Goal: Task Accomplishment & Management: Manage account settings

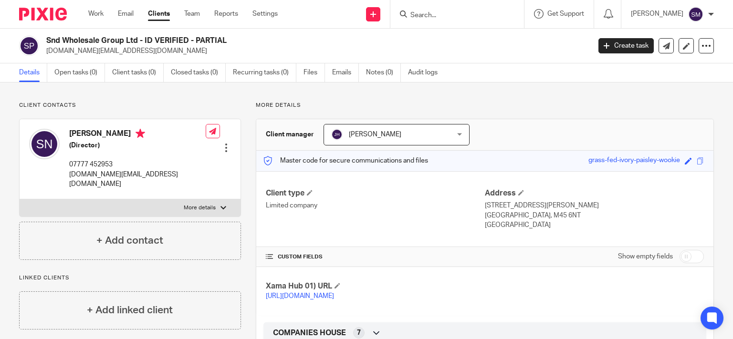
click at [418, 9] on form at bounding box center [460, 14] width 102 height 12
click at [417, 14] on input "Search" at bounding box center [452, 15] width 86 height 9
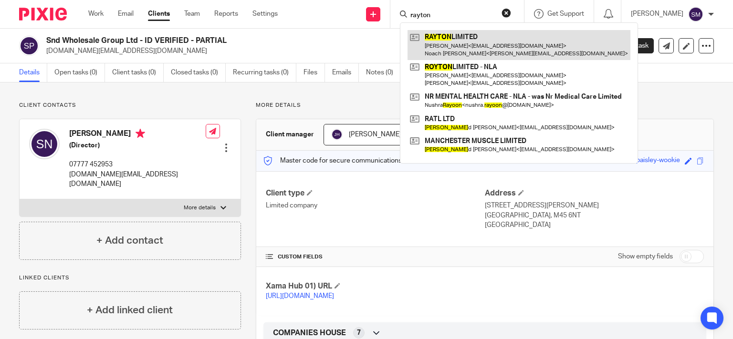
type input "rayton"
click at [431, 37] on link at bounding box center [518, 45] width 223 height 30
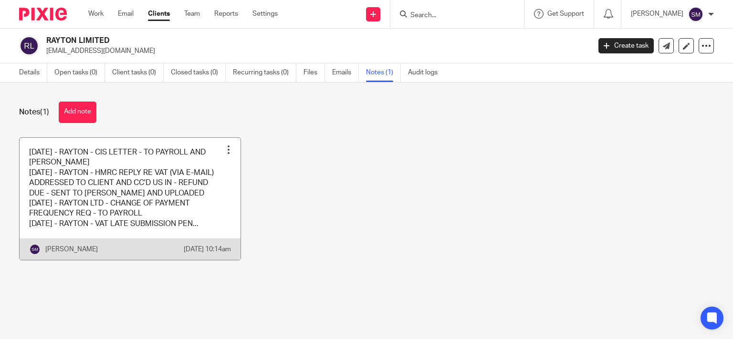
click at [156, 205] on link at bounding box center [130, 199] width 221 height 123
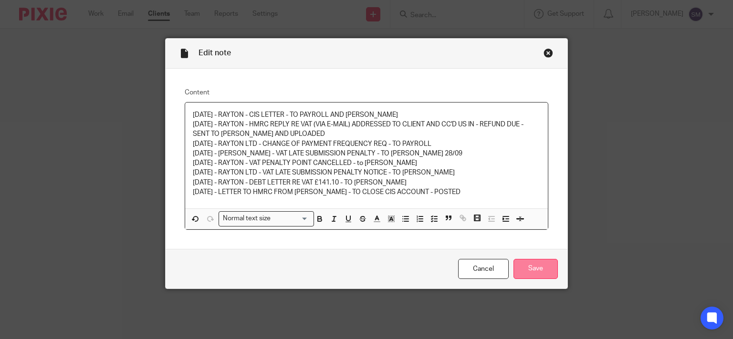
click at [553, 262] on input "Save" at bounding box center [535, 269] width 44 height 21
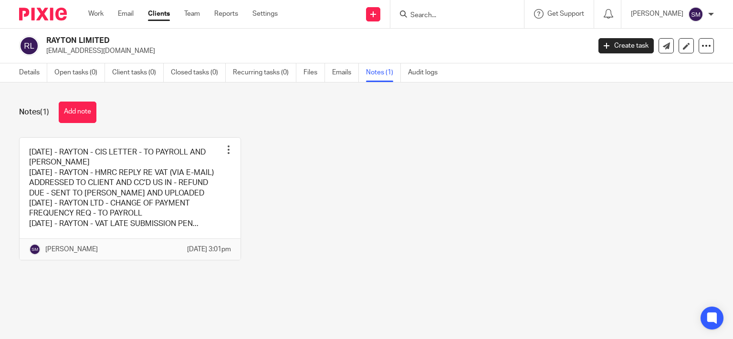
click at [430, 13] on input "Search" at bounding box center [452, 15] width 86 height 9
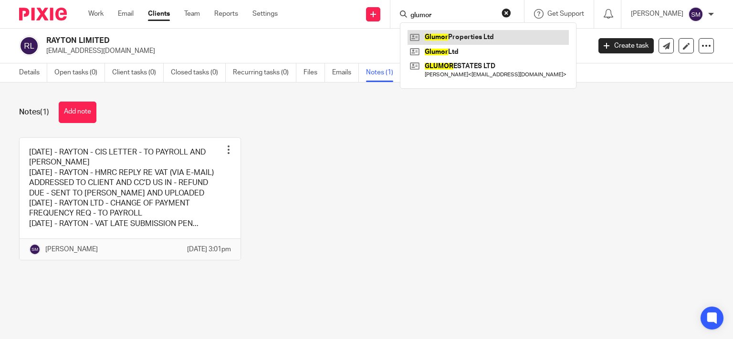
type input "glumor"
click at [500, 31] on link at bounding box center [487, 37] width 161 height 14
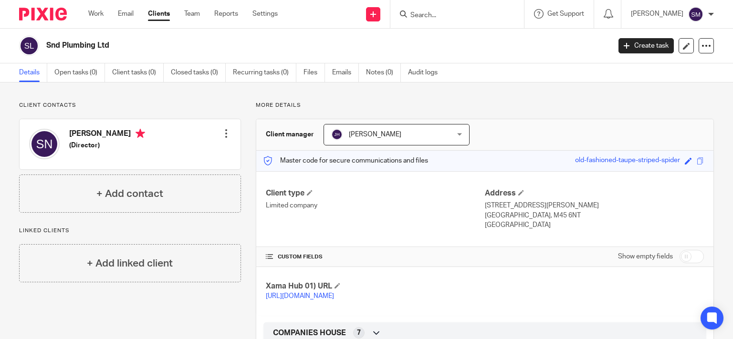
click at [444, 16] on input "Search" at bounding box center [452, 15] width 86 height 9
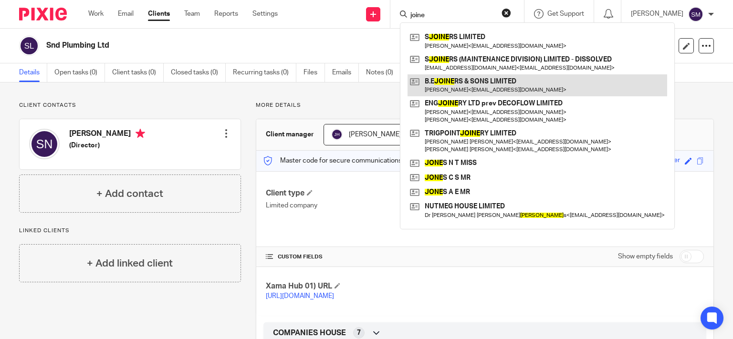
type input "joine"
click at [494, 82] on link at bounding box center [537, 85] width 260 height 22
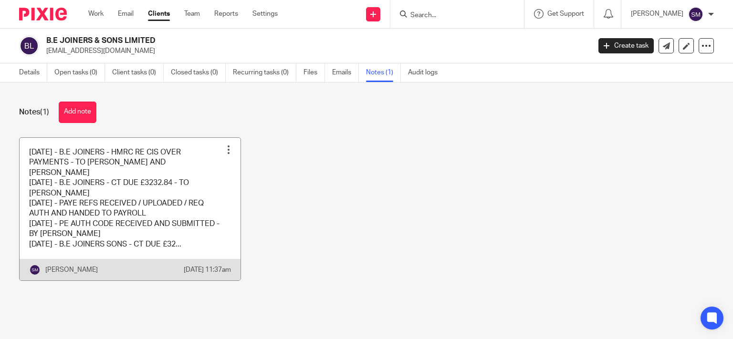
click at [146, 211] on link at bounding box center [130, 209] width 221 height 143
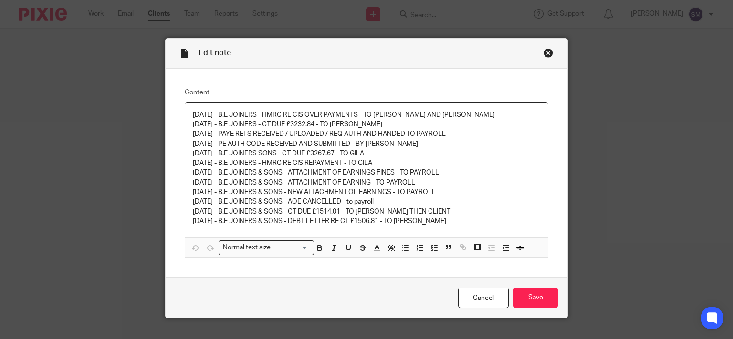
click at [470, 228] on div "[DATE] - B.E JOINERS - HMRC RE CIS OVER PAYMENTS - TO [PERSON_NAME] AND [PERSON…" at bounding box center [366, 170] width 363 height 135
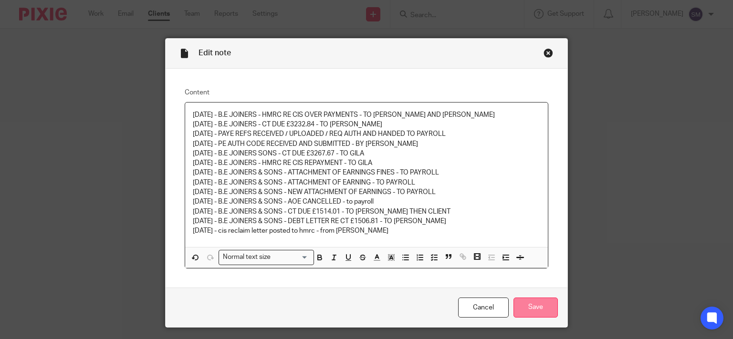
click at [551, 308] on input "Save" at bounding box center [535, 308] width 44 height 21
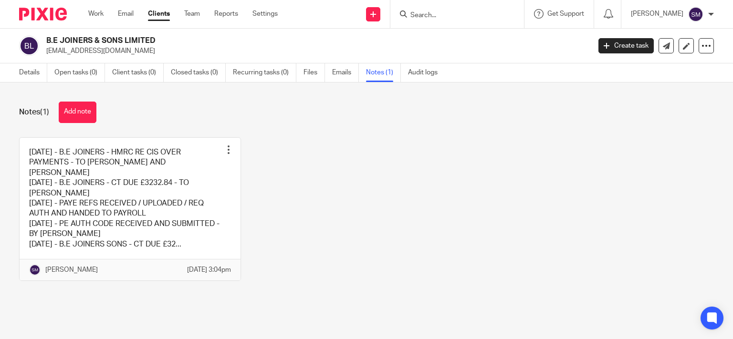
click at [420, 17] on input "Search" at bounding box center [452, 15] width 86 height 9
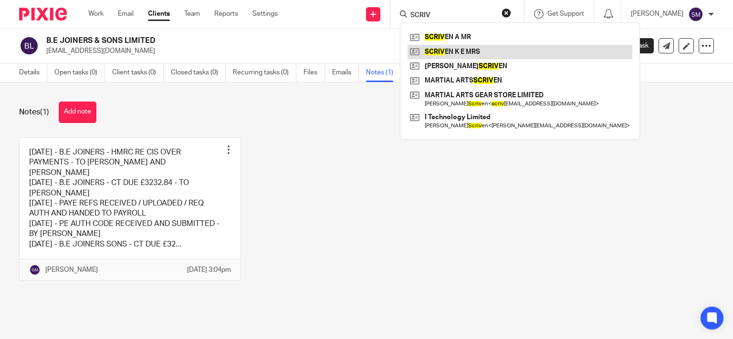
type input "SCRIV"
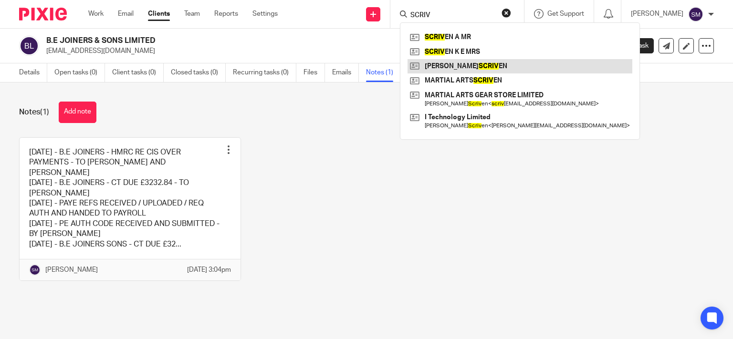
click at [469, 64] on link at bounding box center [519, 66] width 225 height 14
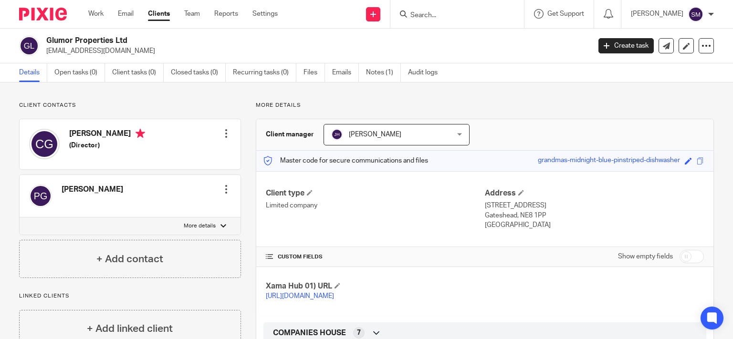
scroll to position [183, 0]
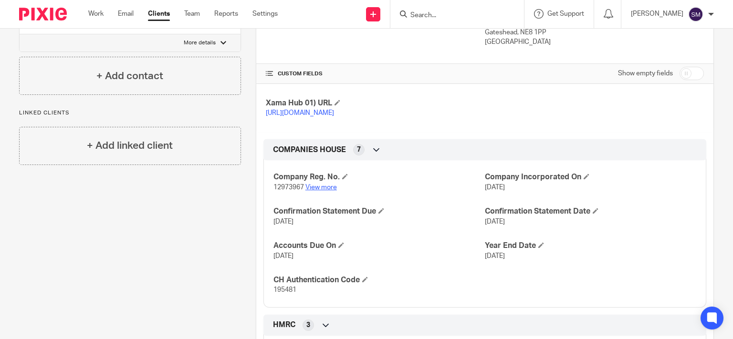
click at [324, 191] on link "View more" at bounding box center [320, 187] width 31 height 7
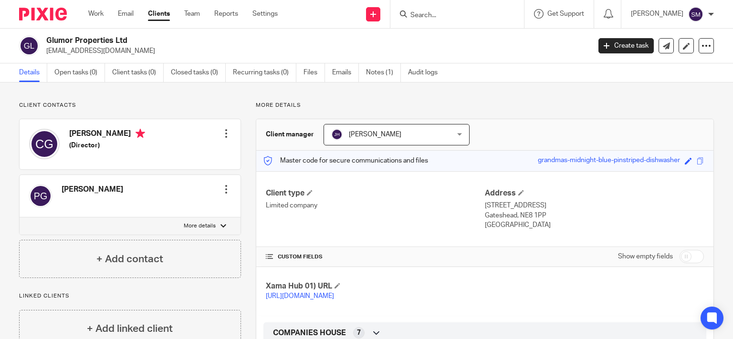
click at [445, 15] on input "Search" at bounding box center [452, 15] width 86 height 9
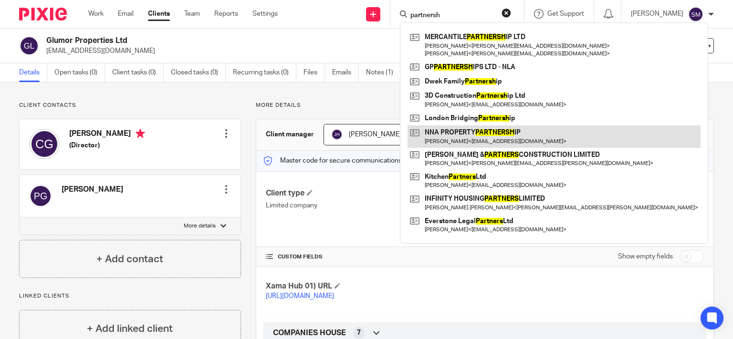
type input "partnersh"
click at [546, 132] on link at bounding box center [553, 136] width 293 height 22
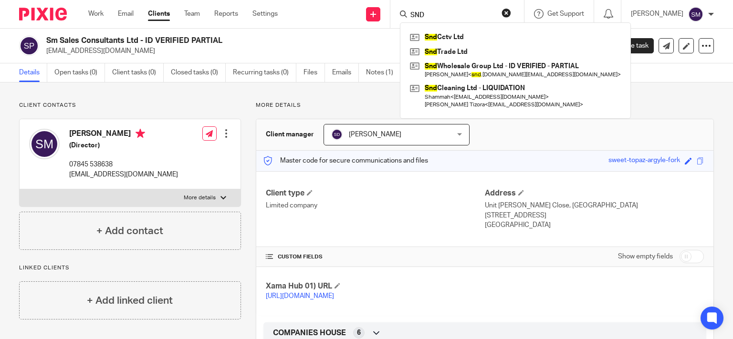
drag, startPoint x: 447, startPoint y: 14, endPoint x: 363, endPoint y: 9, distance: 84.2
click at [409, 11] on input "SND" at bounding box center [452, 15] width 86 height 9
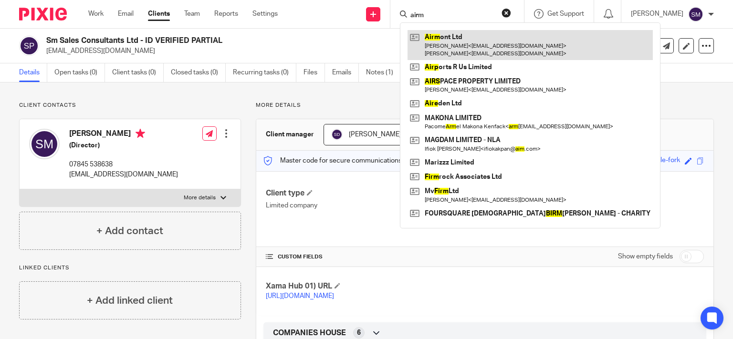
type input "airm"
click at [429, 41] on link at bounding box center [529, 45] width 245 height 30
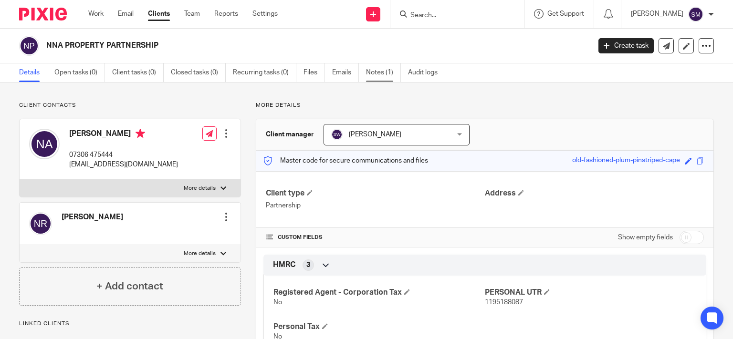
click at [376, 71] on link "Notes (1)" at bounding box center [383, 72] width 35 height 19
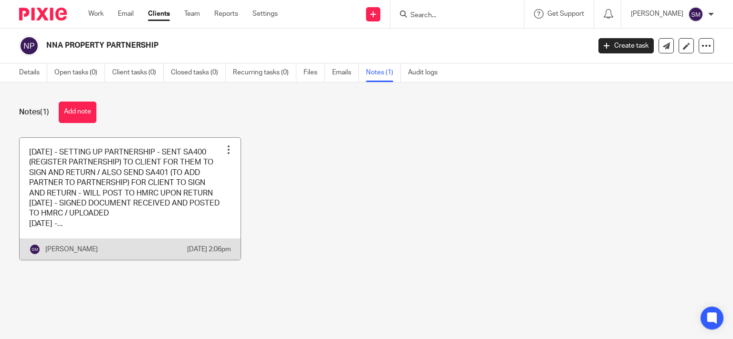
click at [215, 234] on link at bounding box center [130, 199] width 221 height 123
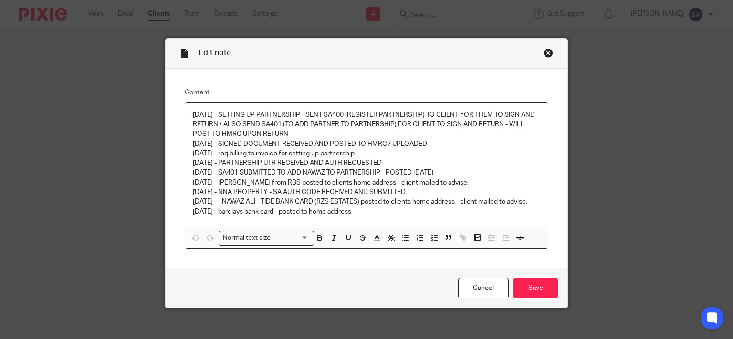
click at [543, 56] on div "Close this dialog window" at bounding box center [548, 53] width 10 height 10
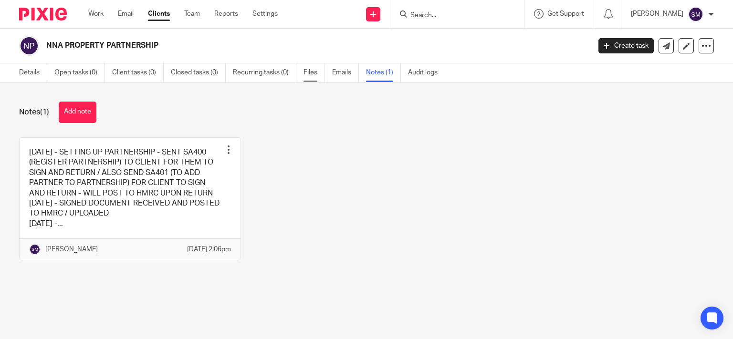
click at [305, 74] on link "Files" at bounding box center [313, 72] width 21 height 19
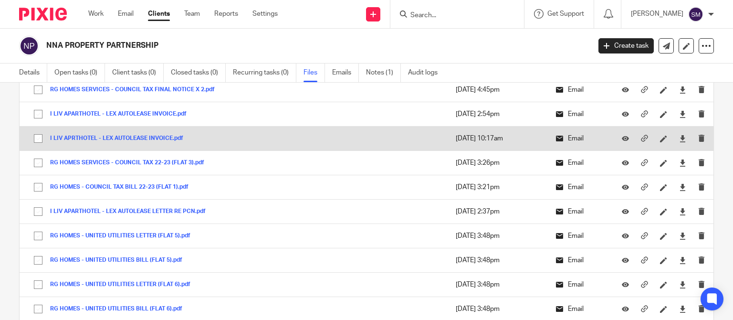
scroll to position [3722, 0]
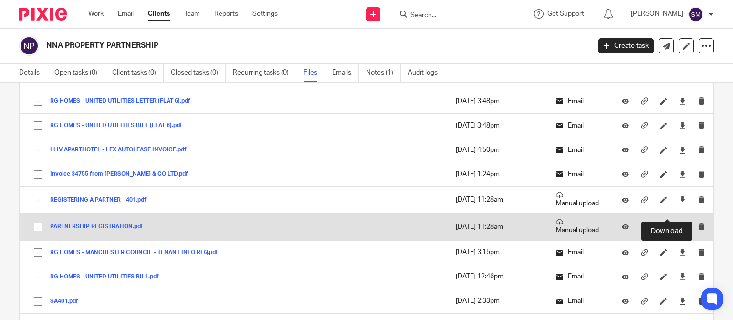
click at [679, 223] on icon at bounding box center [682, 226] width 7 height 7
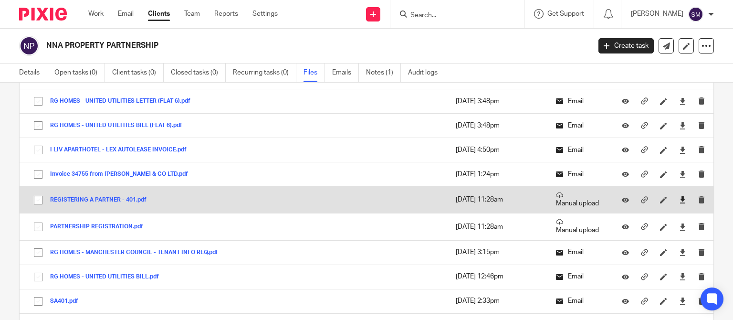
click at [679, 195] on link at bounding box center [682, 200] width 7 height 10
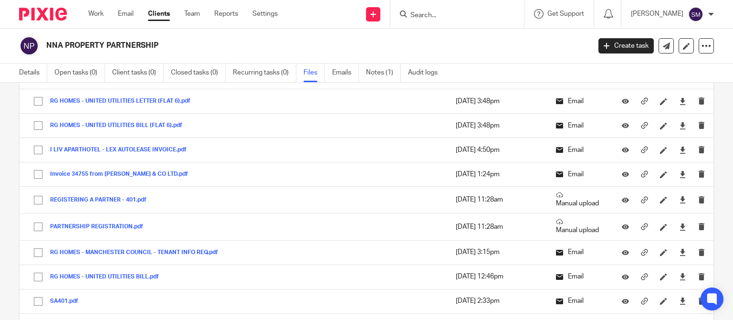
click at [438, 13] on input "Search" at bounding box center [452, 15] width 86 height 9
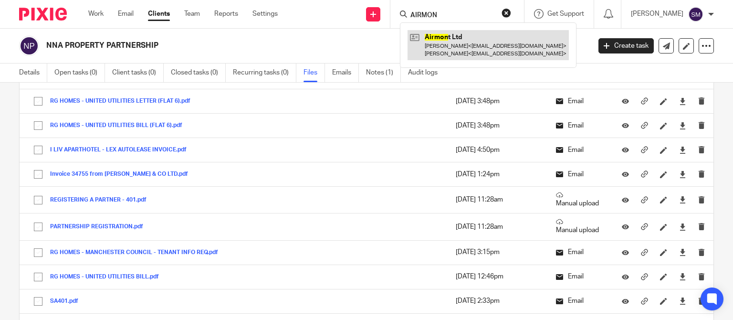
type input "AIRMON"
click at [453, 39] on link at bounding box center [487, 45] width 161 height 30
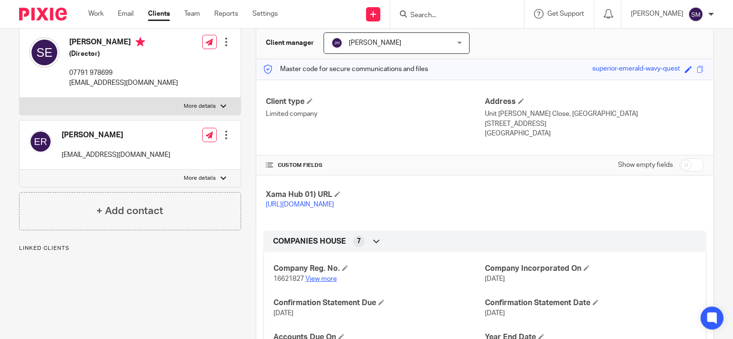
click at [320, 282] on link "View more" at bounding box center [320, 279] width 31 height 7
click at [285, 282] on span "16621827" at bounding box center [288, 279] width 31 height 7
copy p "16621827"
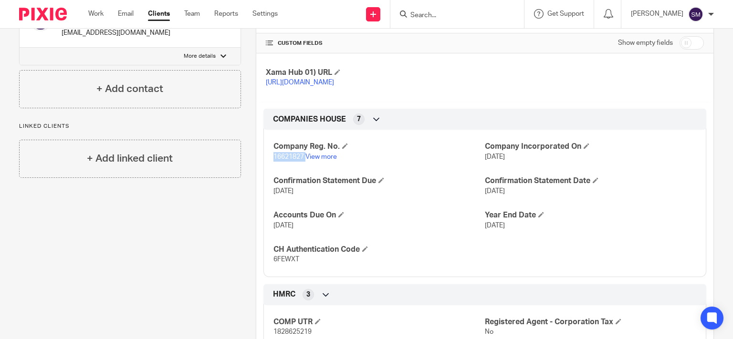
scroll to position [275, 0]
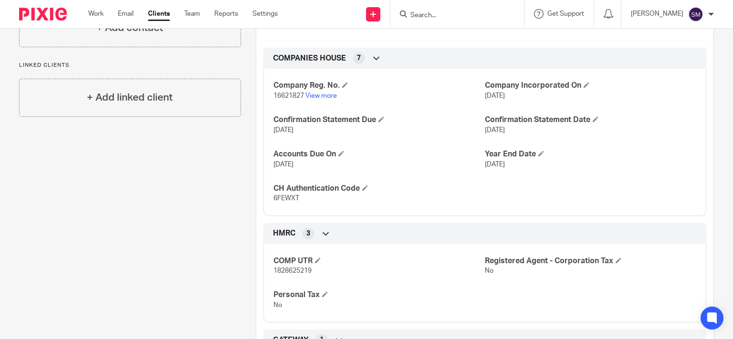
click at [289, 203] on p "6FEWXT" at bounding box center [378, 199] width 211 height 10
click at [289, 202] on span "6FEWXT" at bounding box center [286, 198] width 26 height 7
click at [286, 203] on p "6FEWXT" at bounding box center [378, 199] width 211 height 10
copy span "6FEWXT"
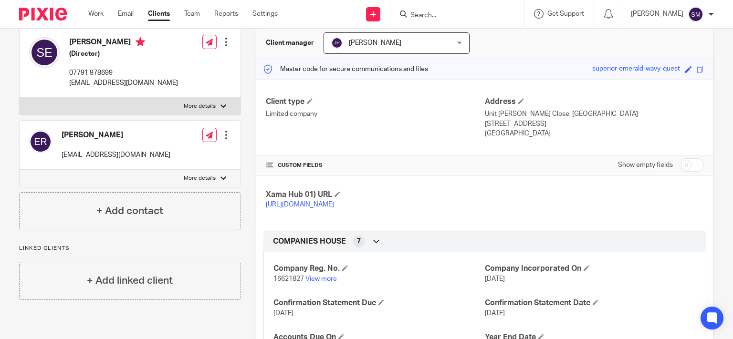
scroll to position [0, 0]
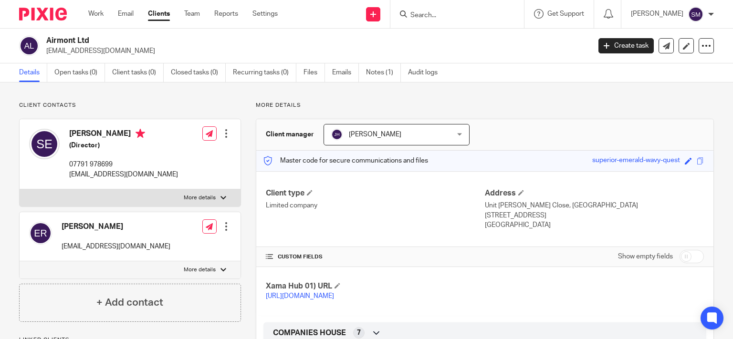
click at [421, 16] on input "Search" at bounding box center [452, 15] width 86 height 9
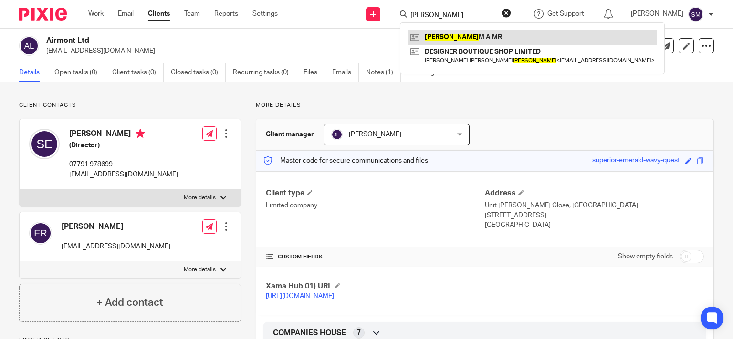
type input "[PERSON_NAME]"
click at [482, 39] on link at bounding box center [532, 37] width 250 height 14
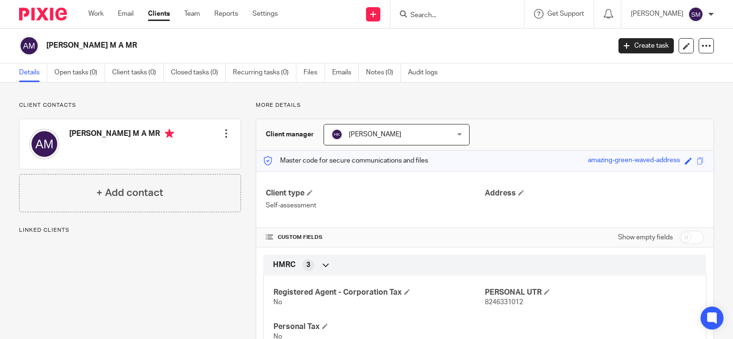
click at [224, 135] on div at bounding box center [226, 134] width 10 height 10
click at [164, 154] on link "Edit contact" at bounding box center [180, 155] width 91 height 14
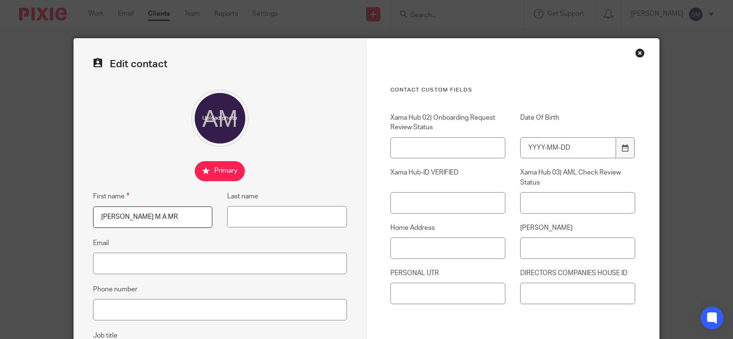
drag, startPoint x: 149, startPoint y: 213, endPoint x: 55, endPoint y: 216, distance: 94.5
click at [55, 216] on div "Edit contact First name [PERSON_NAME] MR Last name Email Phone number Job title…" at bounding box center [366, 169] width 733 height 339
drag, startPoint x: 137, startPoint y: 215, endPoint x: 58, endPoint y: 216, distance: 79.2
click at [93, 221] on input "[PERSON_NAME] M A MR" at bounding box center [153, 217] width 120 height 21
type input "[PERSON_NAME]"
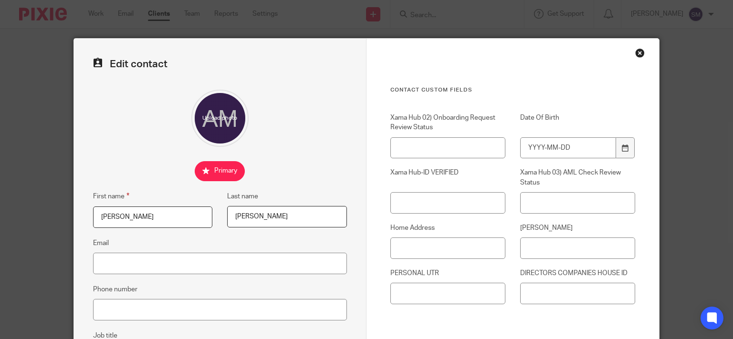
type input "[PERSON_NAME]"
click at [546, 243] on input "[PERSON_NAME]" at bounding box center [577, 248] width 115 height 21
click at [442, 295] on input "PERSONAL UTR" at bounding box center [447, 293] width 115 height 21
paste input "8246331012"
type input "8246331012"
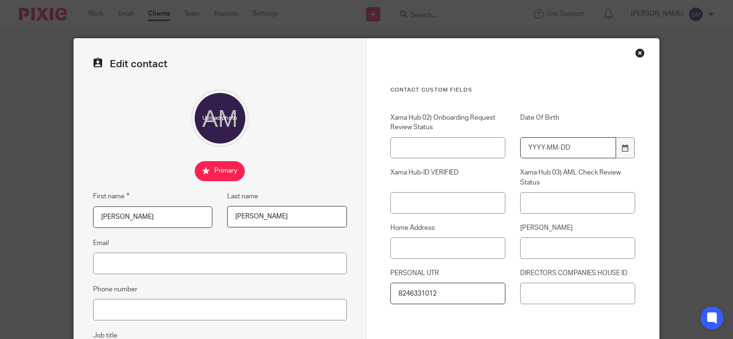
click at [584, 152] on input "Date Of Birth" at bounding box center [568, 147] width 96 height 21
click at [434, 251] on input "Home Address" at bounding box center [447, 248] width 115 height 21
paste input "6 Sandown Drive Saie Cheshire M33 4PE"
click at [419, 245] on input "[STREET_ADDRESS]" at bounding box center [447, 248] width 115 height 21
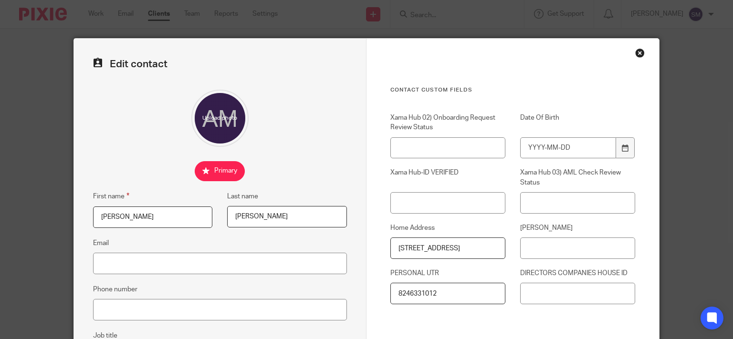
type input "6 Sandown Drive, Saie, Cheshire, M33 4PE"
click at [560, 247] on input "[PERSON_NAME]" at bounding box center [577, 248] width 115 height 21
click at [573, 150] on input "Date Of Birth" at bounding box center [568, 147] width 96 height 21
type input "1969-11-27"
click at [545, 244] on input "[PERSON_NAME]" at bounding box center [577, 248] width 115 height 21
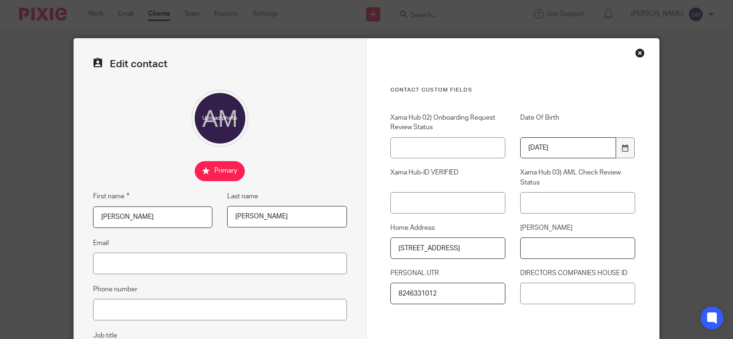
paste input "NS351445A"
click at [535, 249] on input "NS351445A" at bounding box center [577, 248] width 115 height 21
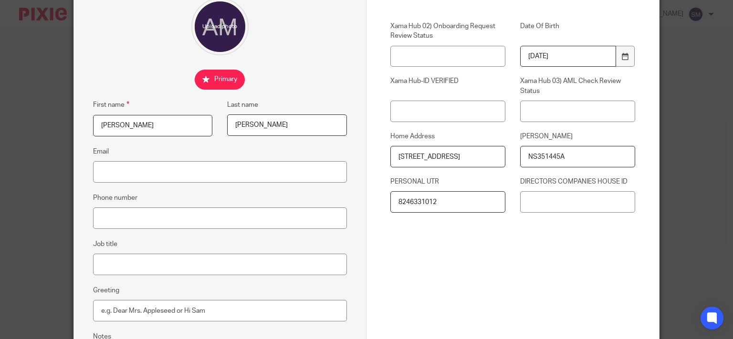
scroll to position [183, 0]
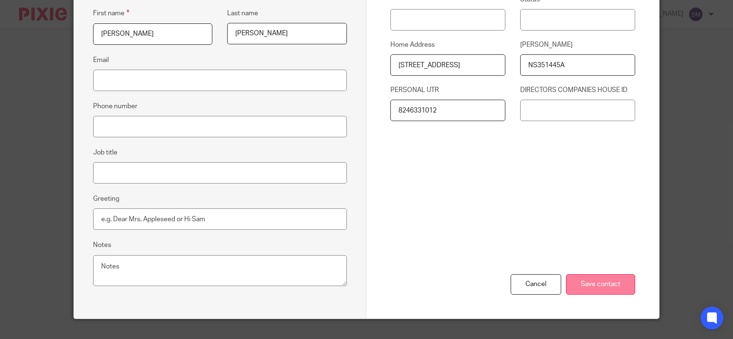
type input "NS351445A"
click at [589, 279] on input "Save contact" at bounding box center [600, 284] width 69 height 21
click at [600, 280] on input "Save contact" at bounding box center [600, 284] width 69 height 21
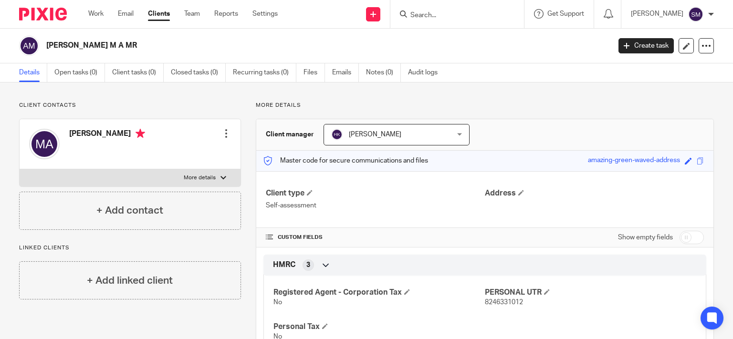
click at [189, 182] on label "More details" at bounding box center [130, 177] width 221 height 17
click at [20, 169] on input "More details" at bounding box center [19, 169] width 0 height 0
checkbox input "true"
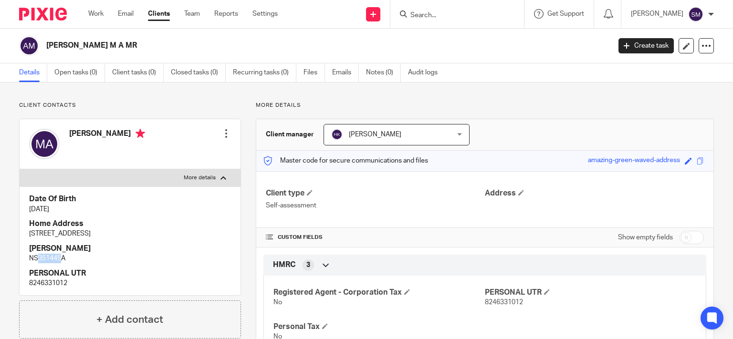
drag, startPoint x: 62, startPoint y: 259, endPoint x: 38, endPoint y: 259, distance: 24.3
click at [38, 259] on p "NS351445A" at bounding box center [130, 259] width 202 height 10
copy p "351445"
drag, startPoint x: 48, startPoint y: 283, endPoint x: 25, endPoint y: 282, distance: 22.9
click at [25, 282] on div "Date Of Birth 27 Nov 1969 Home Address 6 Sandown Drive, Saie, Cheshire, M33 4PE…" at bounding box center [130, 241] width 221 height 109
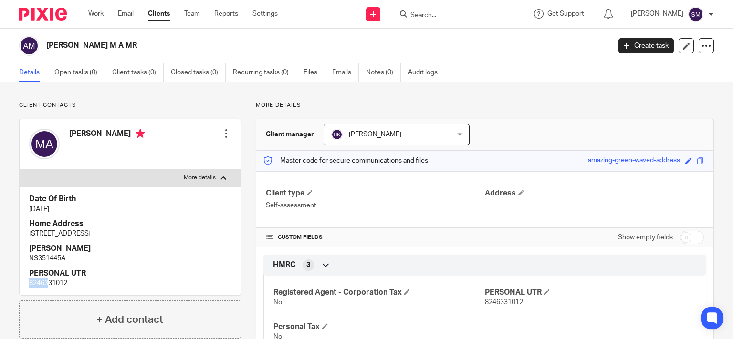
copy p "82463"
drag, startPoint x: 76, startPoint y: 282, endPoint x: 65, endPoint y: 282, distance: 11.0
click at [49, 282] on p "8246331012" at bounding box center [130, 284] width 202 height 10
copy p "31012"
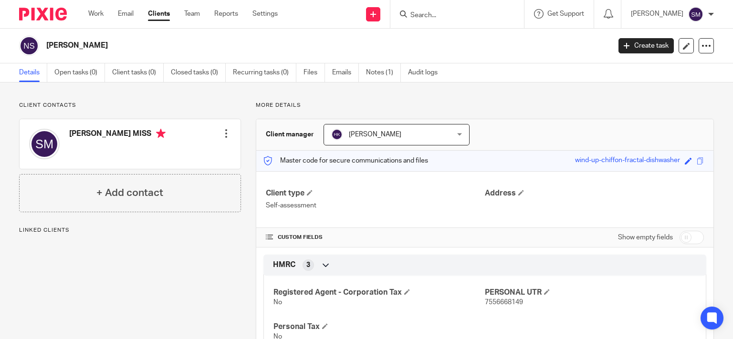
click at [221, 132] on div at bounding box center [226, 134] width 10 height 10
click at [185, 151] on link "Edit contact" at bounding box center [180, 155] width 91 height 14
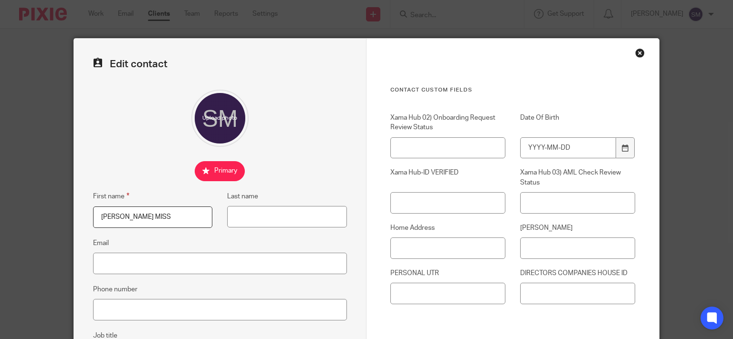
drag, startPoint x: 161, startPoint y: 218, endPoint x: 0, endPoint y: 224, distance: 160.9
click at [24, 222] on div "Edit contact First name SCRIVEN N A MISS Last name Email Phone number Job title…" at bounding box center [366, 169] width 733 height 339
drag, startPoint x: 176, startPoint y: 219, endPoint x: 75, endPoint y: 215, distance: 101.2
click at [93, 215] on input "SCRIVEN N A MISS" at bounding box center [153, 217] width 120 height 21
type input "SCRIVERN"
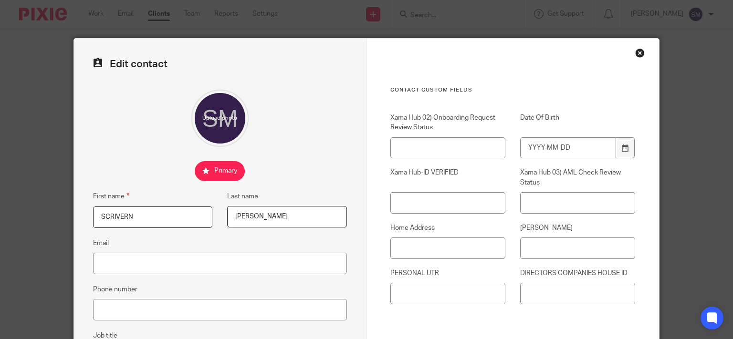
type input "NICOLA"
click at [580, 155] on input "Date Of Birth" at bounding box center [568, 147] width 96 height 21
click at [451, 241] on input "Home Address" at bounding box center [447, 248] width 115 height 21
paste input "6 Sandown Drive Saie Cheshire M33 4PE"
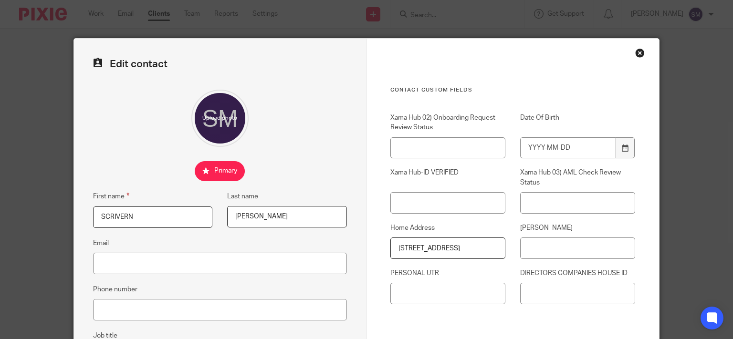
click at [422, 249] on input "6 Sandown Drive Saie Cheshire M33 4PE" at bounding box center [447, 248] width 115 height 21
type input "6 Sandown Drive, Sale, Cheshire, M33 4PE"
click at [470, 294] on input "PERSONAL UTR" at bounding box center [447, 293] width 115 height 21
paste input "7556668149"
type input "7556668149"
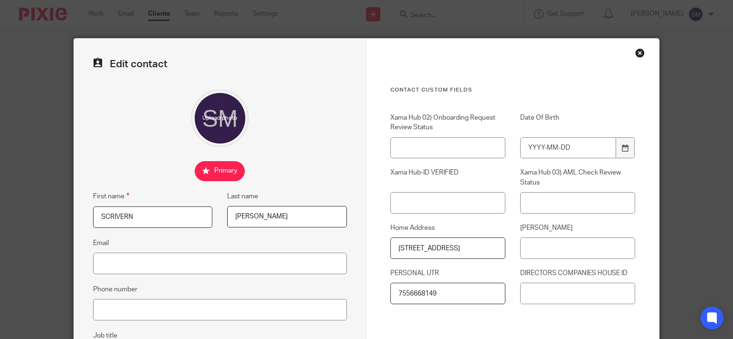
scroll to position [0, 27]
drag, startPoint x: 472, startPoint y: 247, endPoint x: 522, endPoint y: 243, distance: 49.8
click at [505, 243] on input "6 Sandown Drive, Sale, Cheshire, M33 4PE" at bounding box center [447, 248] width 115 height 21
click at [435, 246] on input "6 Sandown Drive, Sale, Cheshire, M33 4PE" at bounding box center [447, 248] width 115 height 21
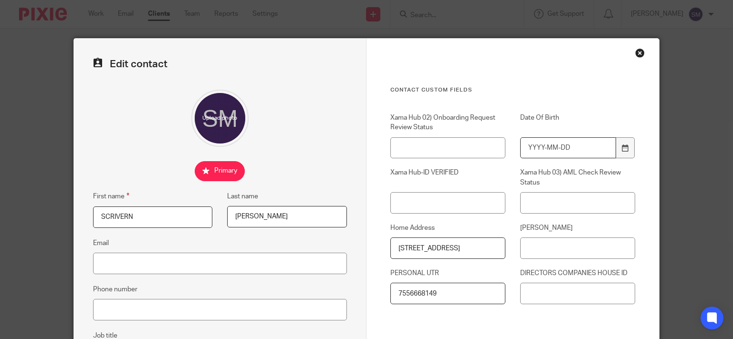
click at [579, 150] on input "Date Of Birth" at bounding box center [568, 147] width 96 height 21
type input "1969-04-12"
click at [568, 247] on input "NINO" at bounding box center [577, 248] width 115 height 21
paste input "NR956647A"
drag, startPoint x: 535, startPoint y: 247, endPoint x: 495, endPoint y: 254, distance: 41.2
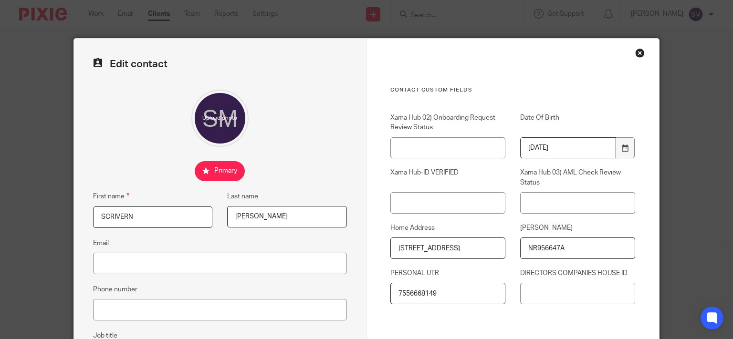
click at [520, 254] on input "NR956647A" at bounding box center [577, 248] width 115 height 21
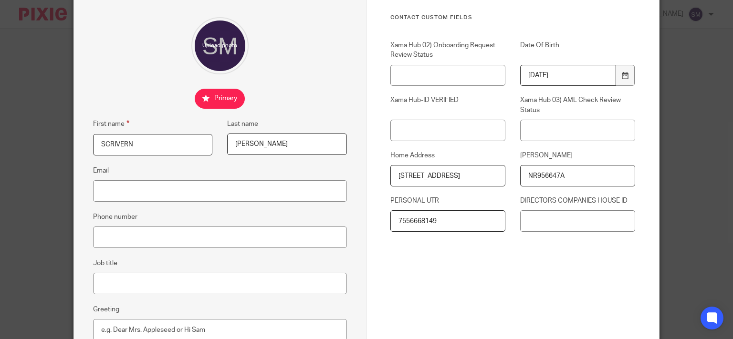
scroll to position [183, 0]
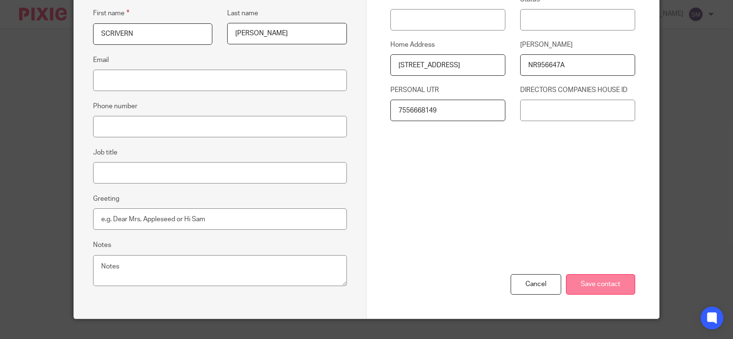
type input "NR956647A"
click at [603, 284] on input "Save contact" at bounding box center [600, 284] width 69 height 21
click at [591, 283] on input "Save contact" at bounding box center [600, 284] width 69 height 21
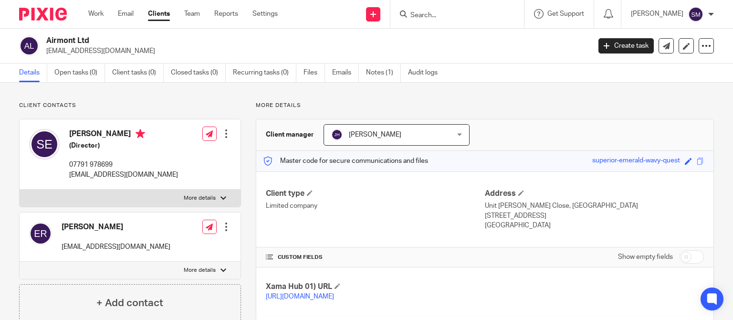
scroll to position [275, 0]
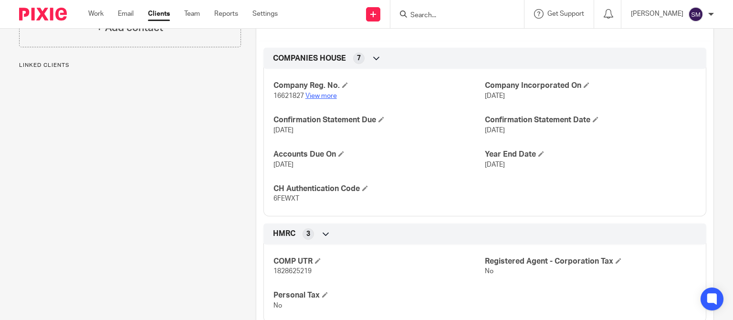
click at [315, 99] on link "View more" at bounding box center [320, 96] width 31 height 7
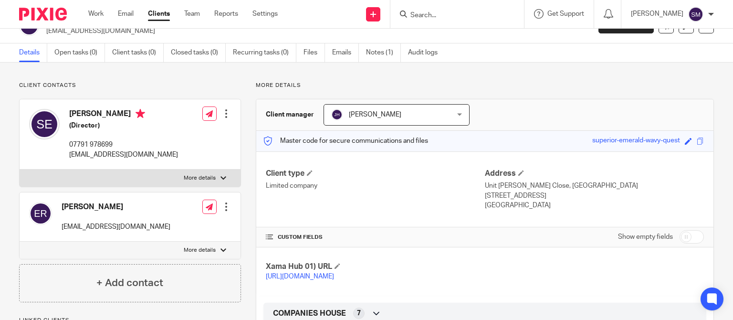
scroll to position [0, 0]
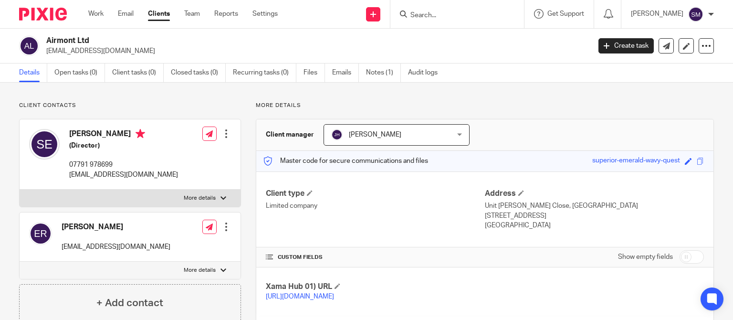
click at [431, 12] on input "Search" at bounding box center [452, 15] width 86 height 9
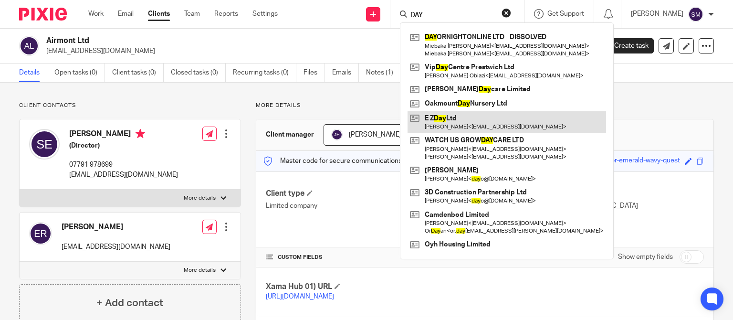
type input "DAY"
click at [499, 127] on link at bounding box center [506, 122] width 198 height 22
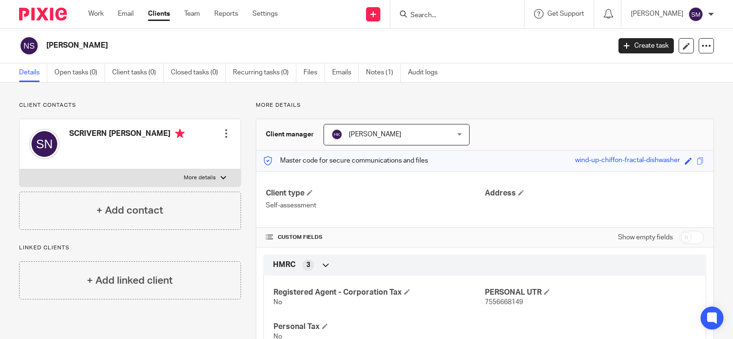
click at [208, 178] on p "More details" at bounding box center [200, 178] width 32 height 8
click at [20, 169] on input "More details" at bounding box center [19, 169] width 0 height 0
checkbox input "true"
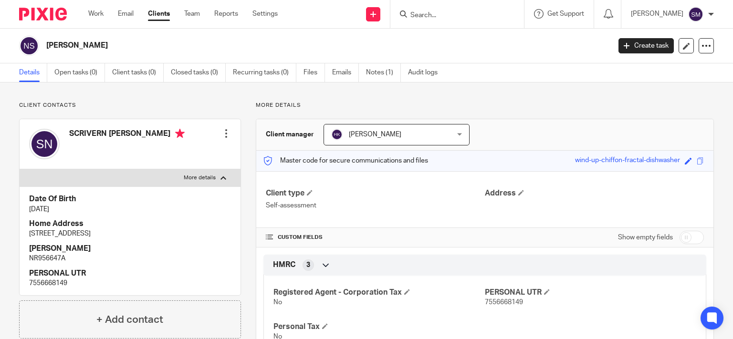
drag, startPoint x: 140, startPoint y: 234, endPoint x: 30, endPoint y: 233, distance: 109.7
click at [27, 234] on div "Date Of Birth 12 Apr 1969 Home Address 6 Sandown Drive, Sale, Cheshire, M33 4PE…" at bounding box center [130, 241] width 221 height 109
drag, startPoint x: 45, startPoint y: 284, endPoint x: 73, endPoint y: 284, distance: 28.6
click at [73, 284] on p "7556668149" at bounding box center [130, 284] width 202 height 10
click at [48, 283] on p "7556668149" at bounding box center [130, 284] width 202 height 10
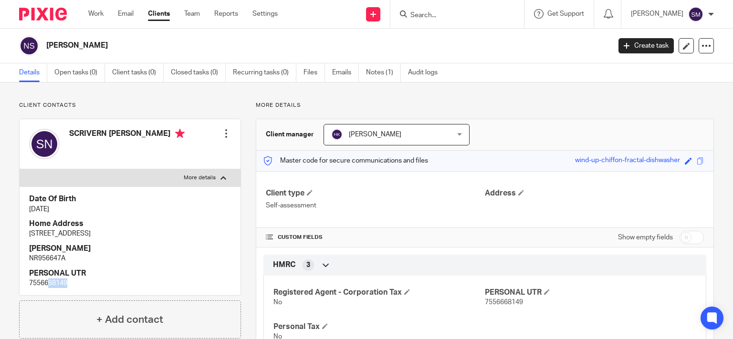
drag, startPoint x: 49, startPoint y: 283, endPoint x: 72, endPoint y: 283, distance: 23.4
click at [72, 283] on p "7556668149" at bounding box center [130, 284] width 202 height 10
copy p "68149"
drag, startPoint x: 143, startPoint y: 234, endPoint x: 57, endPoint y: 240, distance: 86.1
click at [20, 234] on div "Date Of Birth 12 Apr 1969 Home Address 6 Sandown Drive, Sale, Cheshire, M33 4PE…" at bounding box center [130, 241] width 221 height 109
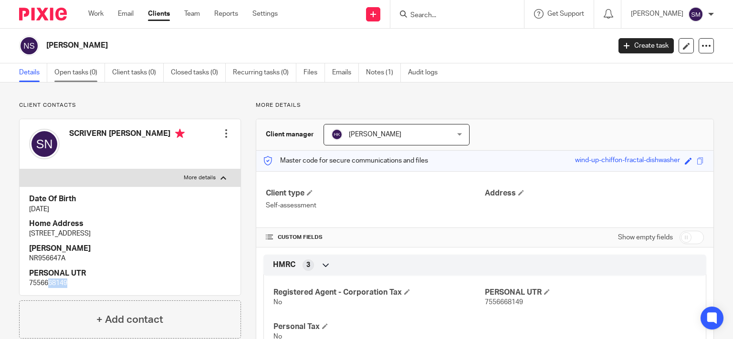
copy p "6 Sandown Drive, Sale, Cheshire, M33 4PE"
drag, startPoint x: 61, startPoint y: 257, endPoint x: 38, endPoint y: 257, distance: 22.4
click at [38, 257] on p "NR956647A" at bounding box center [130, 259] width 202 height 10
copy p "956647"
drag, startPoint x: 49, startPoint y: 281, endPoint x: 60, endPoint y: 282, distance: 11.0
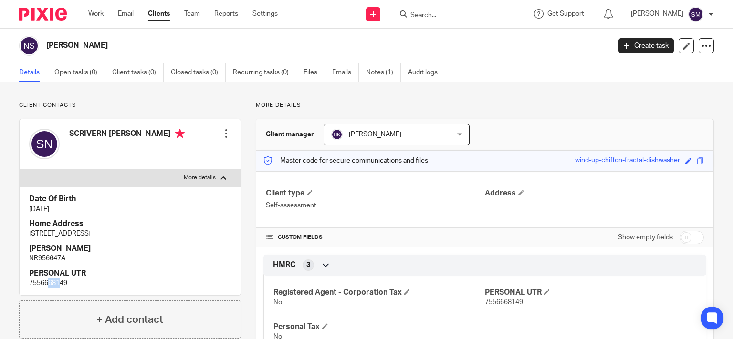
click at [60, 282] on p "7556668149" at bounding box center [130, 284] width 202 height 10
click at [80, 282] on p "7556668149" at bounding box center [130, 284] width 202 height 10
drag, startPoint x: 68, startPoint y: 282, endPoint x: 47, endPoint y: 282, distance: 21.5
click at [47, 282] on p "7556668149" at bounding box center [130, 284] width 202 height 10
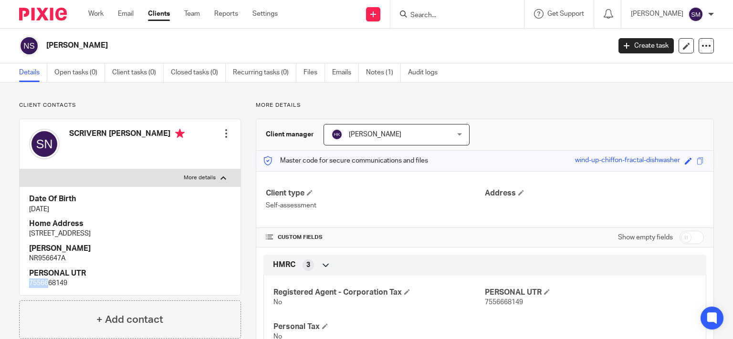
drag, startPoint x: 50, startPoint y: 283, endPoint x: 24, endPoint y: 283, distance: 25.3
click at [24, 283] on div "Date Of Birth 12 Apr 1969 Home Address 6 Sandown Drive, Sale, Cheshire, M33 4PE…" at bounding box center [130, 241] width 221 height 109
copy p "75566"
click at [49, 282] on p "7556668149" at bounding box center [130, 284] width 202 height 10
drag, startPoint x: 51, startPoint y: 283, endPoint x: 69, endPoint y: 283, distance: 18.1
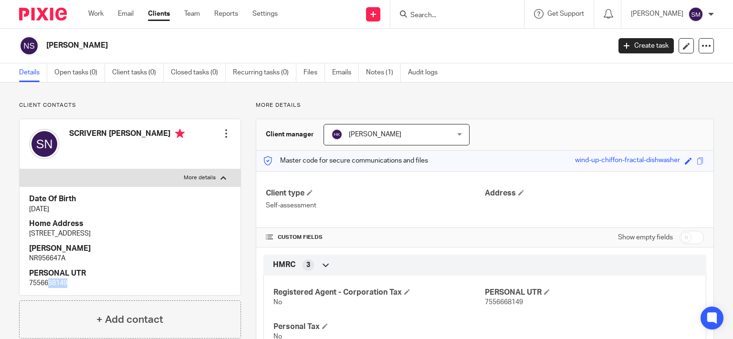
click at [69, 283] on p "7556668149" at bounding box center [130, 284] width 202 height 10
copy p "68149"
drag, startPoint x: 157, startPoint y: 230, endPoint x: 25, endPoint y: 232, distance: 132.2
click at [25, 232] on div "Date Of Birth 12 Apr 1969 Home Address 6 Sandown Drive, Sale, Cheshire, M33 4PE…" at bounding box center [130, 241] width 221 height 109
copy p "6 Sandown Drive, Sale, Cheshire, M33 4PE"
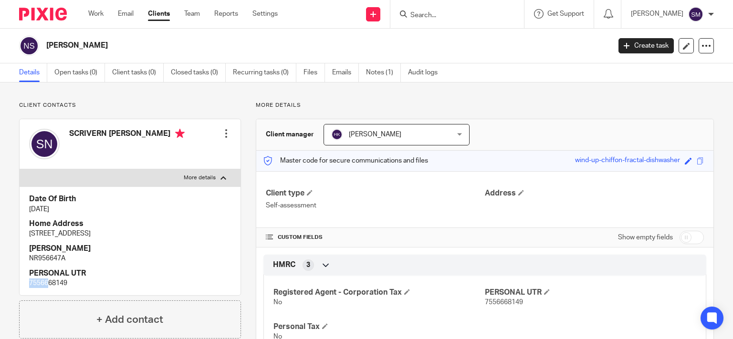
drag, startPoint x: 47, startPoint y: 283, endPoint x: 28, endPoint y: 283, distance: 19.6
click at [28, 283] on div "Date Of Birth 12 Apr 1969 Home Address 6 Sandown Drive, Sale, Cheshire, M33 4PE…" at bounding box center [130, 241] width 221 height 109
click at [426, 10] on form at bounding box center [460, 14] width 102 height 12
click at [427, 14] on input "Search" at bounding box center [452, 15] width 86 height 9
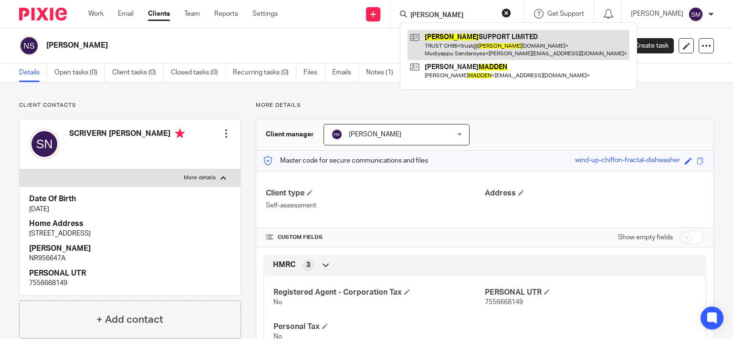
type input "mayden"
click at [468, 37] on link at bounding box center [518, 45] width 222 height 30
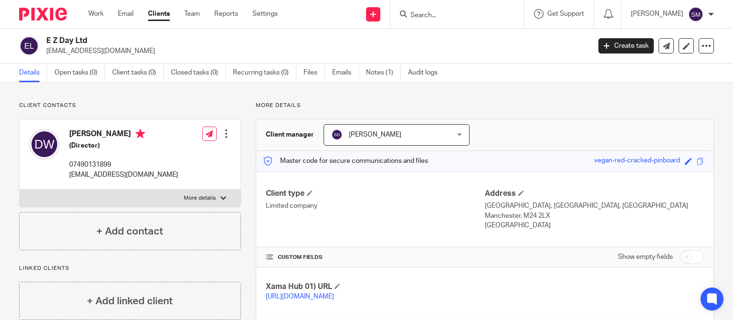
click at [438, 14] on input "Search" at bounding box center [452, 15] width 86 height 9
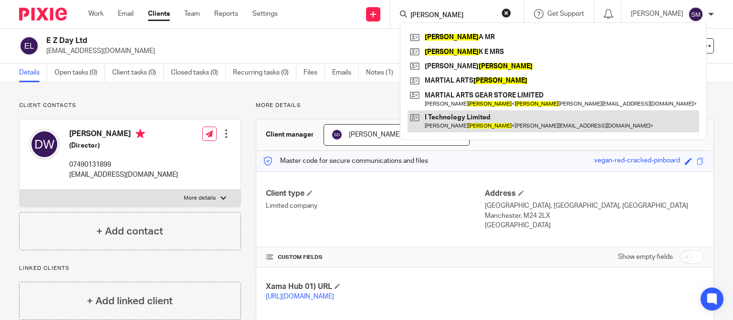
type input "[PERSON_NAME]"
click at [505, 118] on link at bounding box center [553, 121] width 292 height 22
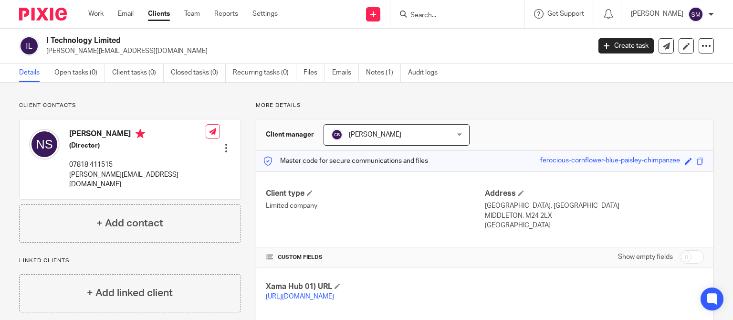
click at [106, 173] on p "[PERSON_NAME][EMAIL_ADDRESS][DOMAIN_NAME]" at bounding box center [137, 180] width 136 height 20
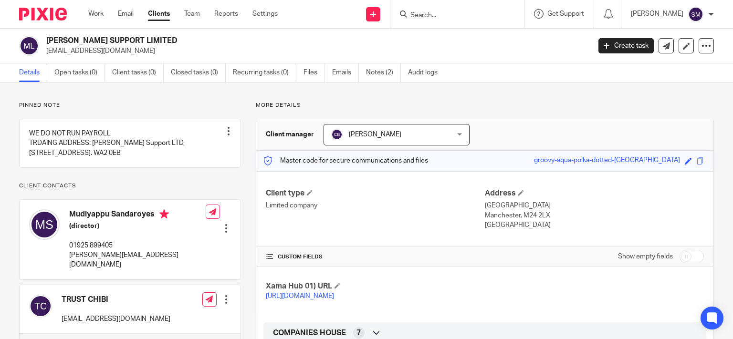
click at [107, 48] on p "[EMAIL_ADDRESS][DOMAIN_NAME]" at bounding box center [315, 51] width 538 height 10
click at [151, 265] on p "[PERSON_NAME][EMAIL_ADDRESS][DOMAIN_NAME]" at bounding box center [137, 261] width 136 height 20
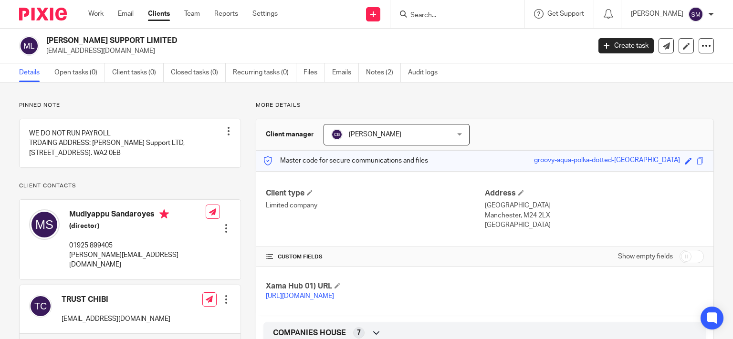
click at [151, 265] on p "[PERSON_NAME][EMAIL_ADDRESS][DOMAIN_NAME]" at bounding box center [137, 261] width 136 height 20
click at [110, 313] on div "TRUST CHIBI [EMAIL_ADDRESS][DOMAIN_NAME]" at bounding box center [116, 310] width 109 height 30
click at [111, 314] on p "[EMAIL_ADDRESS][DOMAIN_NAME]" at bounding box center [116, 319] width 109 height 10
click at [161, 12] on link "Clients" at bounding box center [159, 14] width 22 height 10
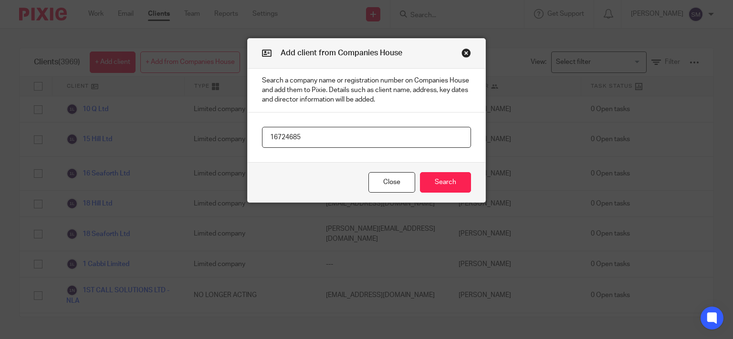
type input "16724685"
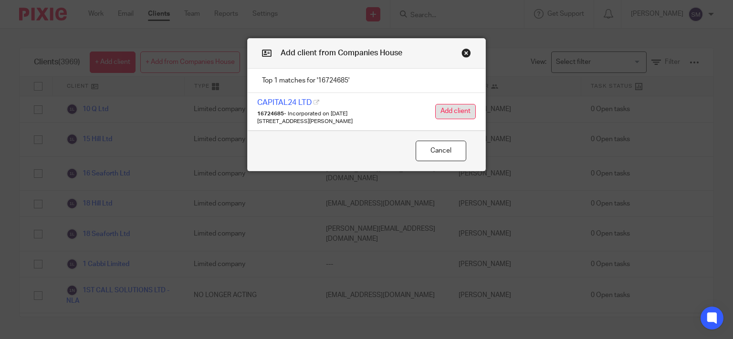
click at [461, 110] on button "Add client" at bounding box center [455, 111] width 41 height 15
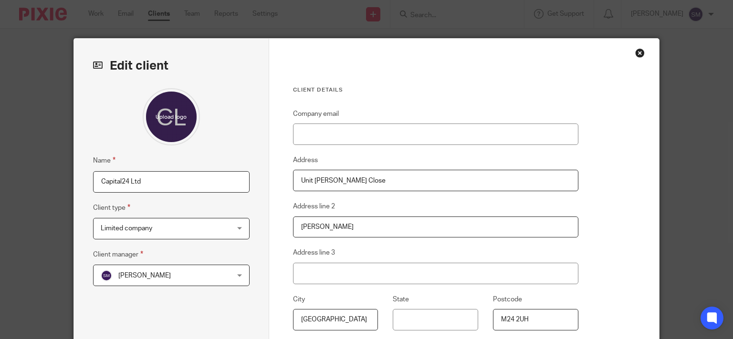
click at [189, 282] on span "[PERSON_NAME]" at bounding box center [160, 275] width 119 height 20
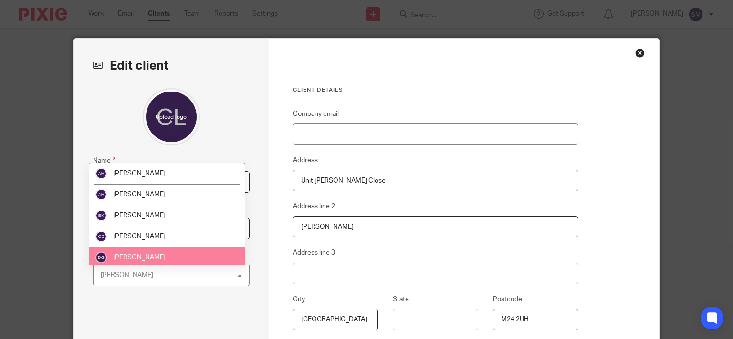
click at [181, 255] on li "[PERSON_NAME]" at bounding box center [167, 257] width 156 height 21
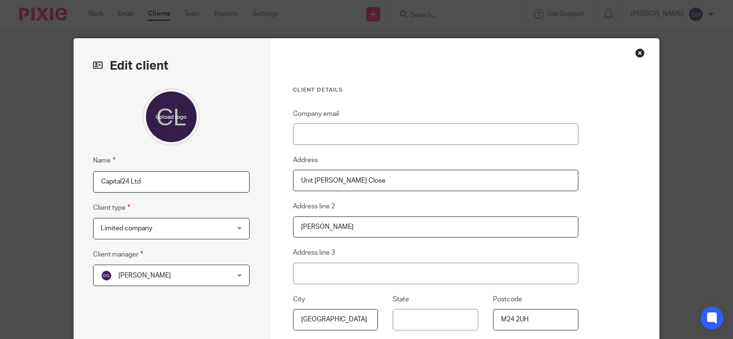
click at [161, 280] on span "[PERSON_NAME]" at bounding box center [160, 275] width 119 height 20
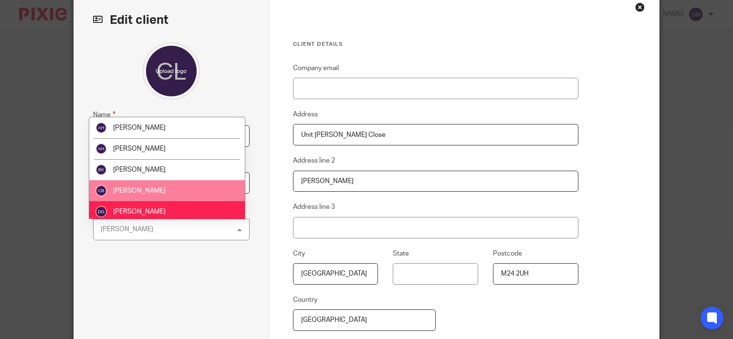
scroll to position [46, 0]
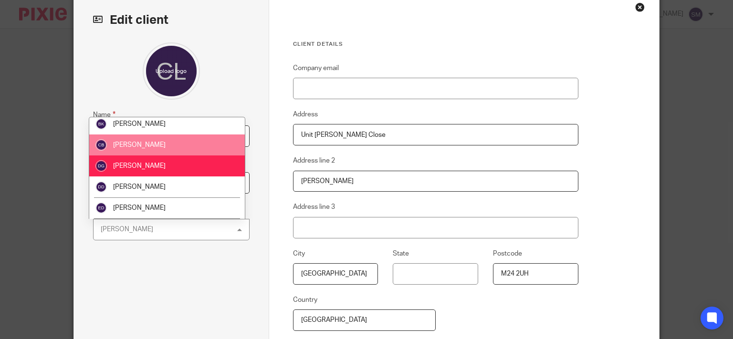
click at [167, 185] on li "[PERSON_NAME]" at bounding box center [167, 187] width 156 height 21
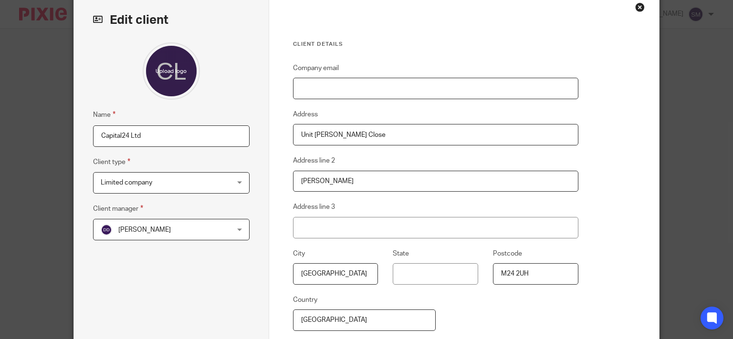
click at [336, 88] on input "Company email" at bounding box center [435, 88] width 285 height 21
paste input "jjrandbe@gmail.com"
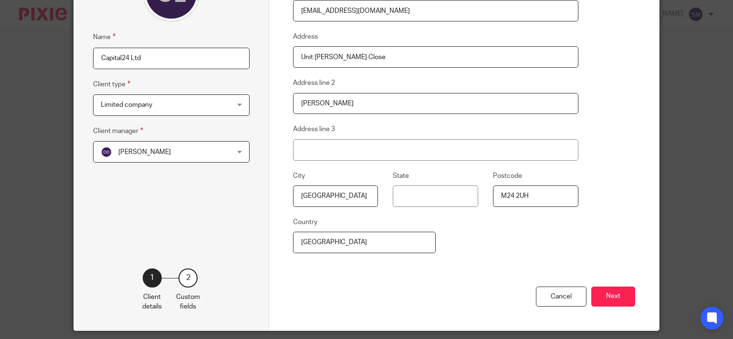
scroll to position [153, 0]
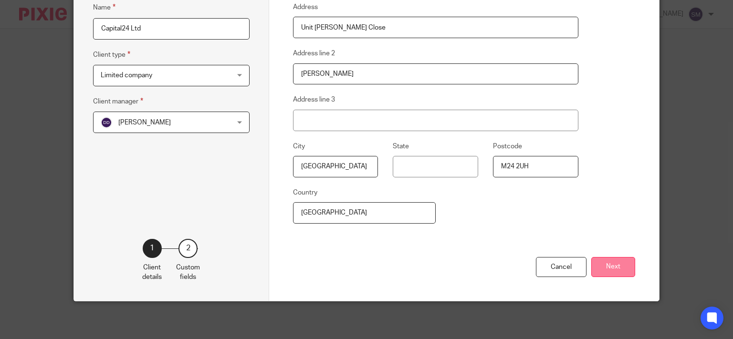
type input "[EMAIL_ADDRESS][DOMAIN_NAME]"
click at [614, 265] on button "Next" at bounding box center [613, 267] width 44 height 21
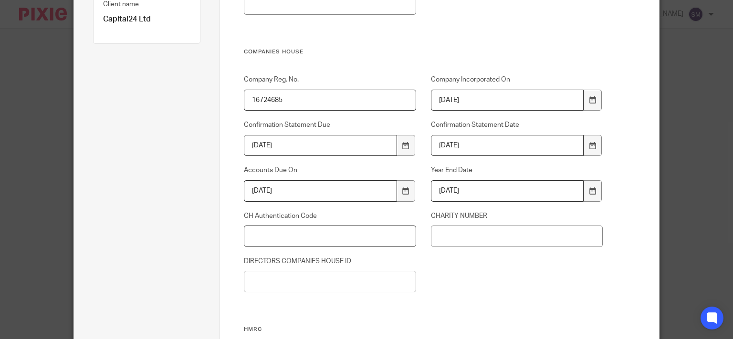
click at [308, 230] on input "CH Authentication Code" at bounding box center [330, 236] width 172 height 21
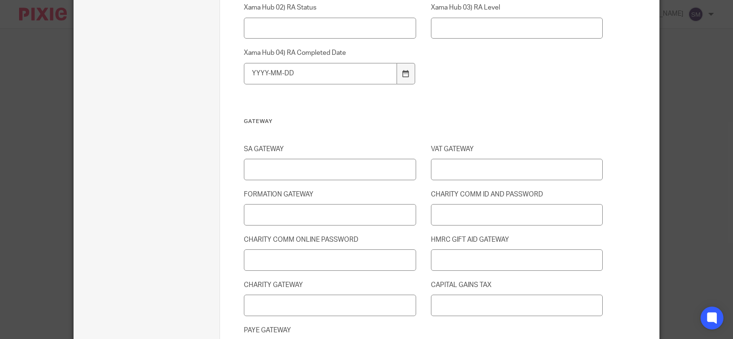
scroll to position [1207, 0]
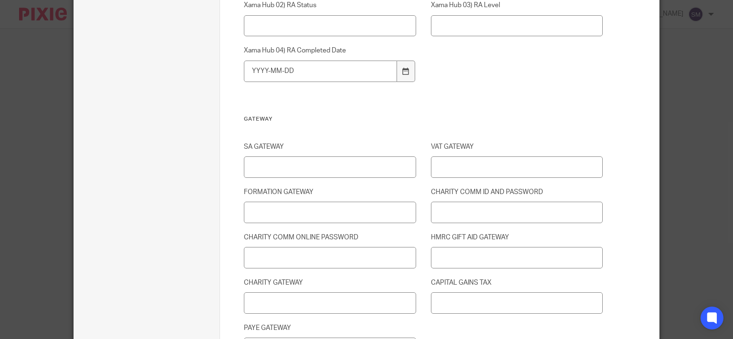
type input "CHANGE TO BRULIMAR"
click at [279, 209] on input "FORMATION GATEWAY" at bounding box center [330, 212] width 172 height 21
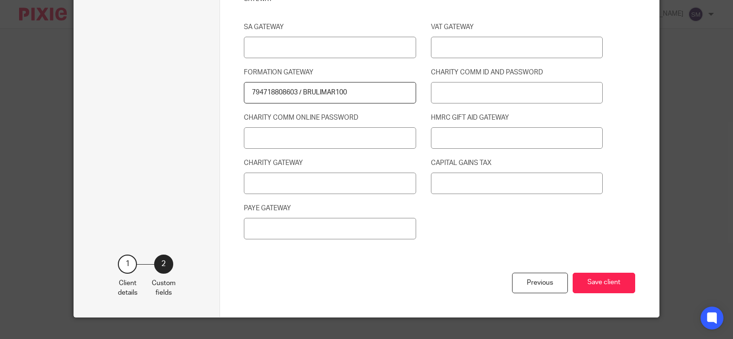
scroll to position [1343, 0]
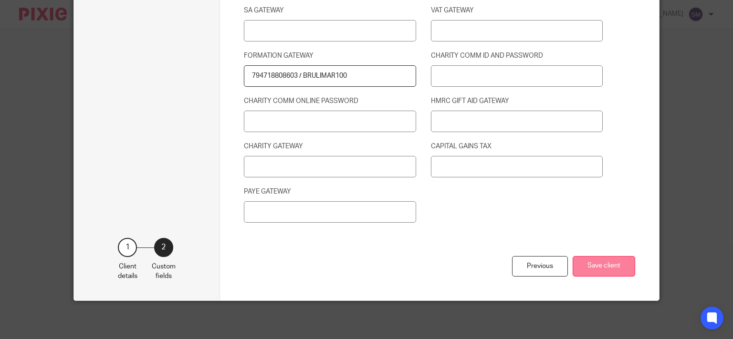
type input "794718808603 / BRULIMAR100"
click at [598, 263] on button "Save client" at bounding box center [604, 266] width 63 height 21
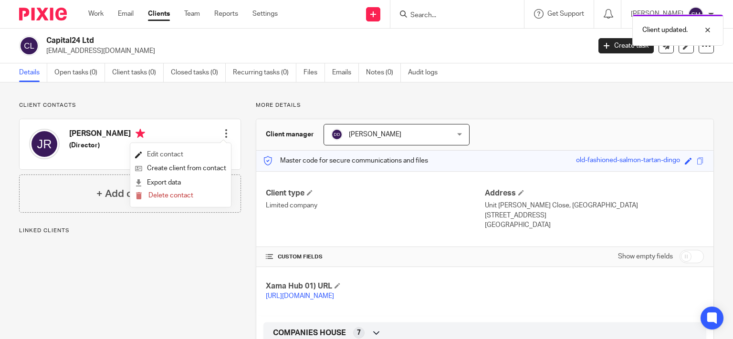
click at [161, 154] on link "Edit contact" at bounding box center [180, 155] width 91 height 14
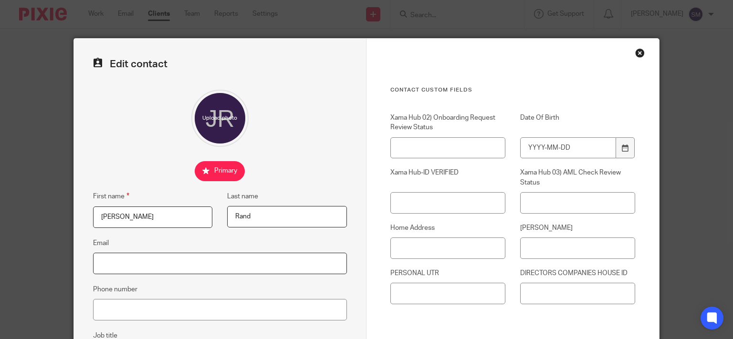
click at [136, 271] on input "Email" at bounding box center [220, 263] width 254 height 21
paste input "[EMAIL_ADDRESS][DOMAIN_NAME]"
type input "[EMAIL_ADDRESS][DOMAIN_NAME]"
click at [140, 309] on input "Phone number" at bounding box center [220, 309] width 254 height 21
paste input "0032489105888"
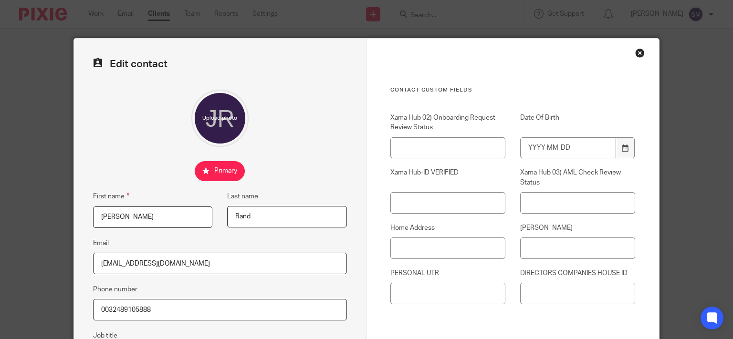
scroll to position [137, 0]
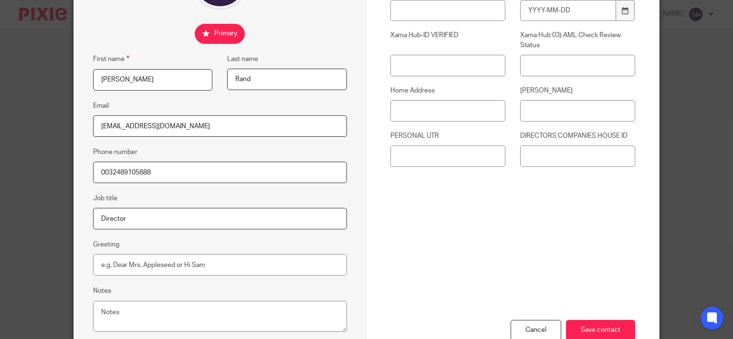
type input "0032489105888"
click at [421, 108] on input "Home Address" at bounding box center [447, 110] width 115 height 21
click at [572, 9] on input "Date Of Birth" at bounding box center [568, 10] width 96 height 21
type input "[DATE]"
click at [552, 100] on div "[PERSON_NAME]" at bounding box center [570, 104] width 130 height 36
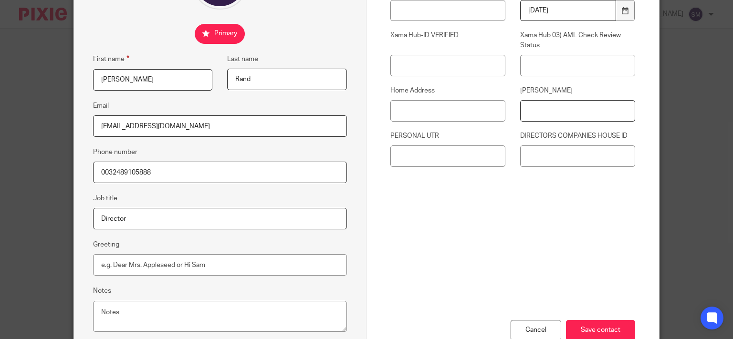
click at [549, 111] on input "[PERSON_NAME]" at bounding box center [577, 110] width 115 height 21
click at [396, 104] on input "Home Address" at bounding box center [447, 110] width 115 height 21
paste input "VAN EYCKLEI 1 2018 [GEOGRAPHIC_DATA]"
drag, startPoint x: 432, startPoint y: 110, endPoint x: 440, endPoint y: 116, distance: 9.5
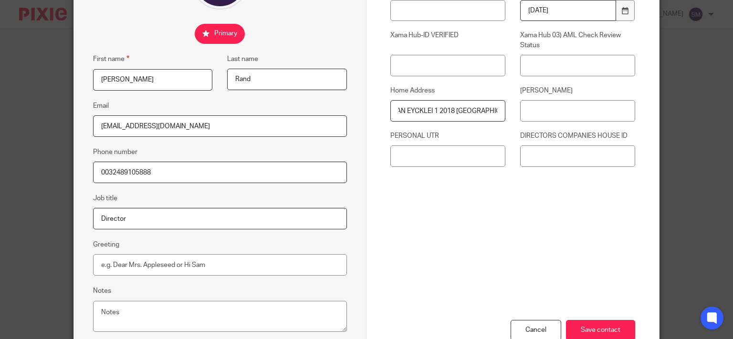
click at [434, 111] on input "VAN EYCKLEI 1 2018 [GEOGRAPHIC_DATA]" at bounding box center [447, 110] width 115 height 21
type input "[PERSON_NAME] 1, 2018 [GEOGRAPHIC_DATA]"
click at [611, 324] on input "Save contact" at bounding box center [600, 330] width 69 height 21
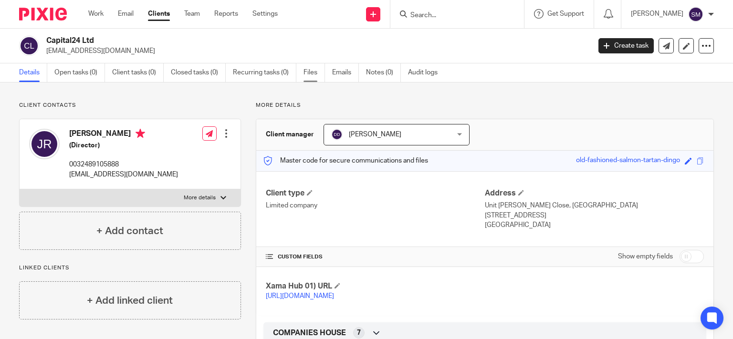
click at [309, 74] on link "Files" at bounding box center [313, 72] width 21 height 19
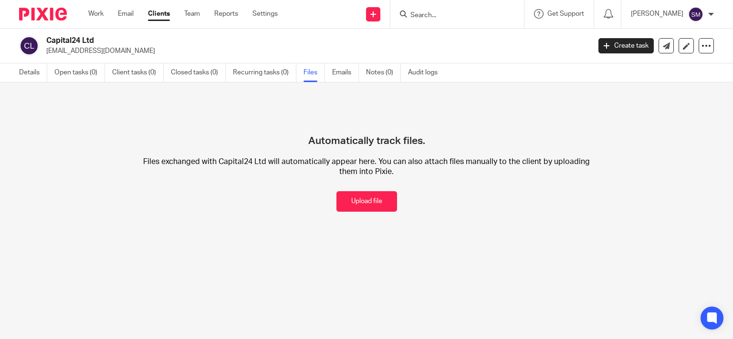
click at [365, 211] on button "Upload file" at bounding box center [366, 201] width 61 height 21
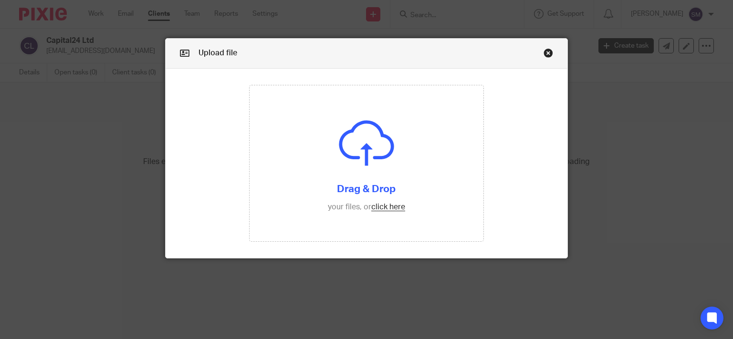
click at [365, 211] on input "file" at bounding box center [367, 163] width 234 height 156
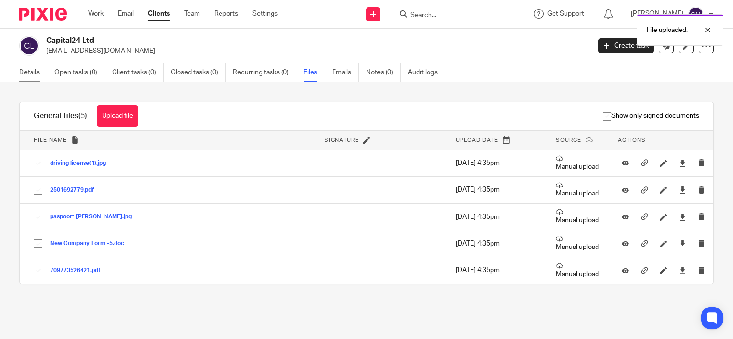
click at [35, 74] on link "Details" at bounding box center [33, 72] width 28 height 19
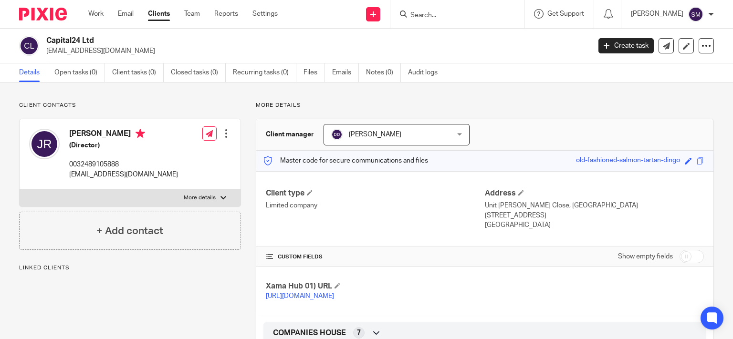
click at [355, 301] on p "[URL][DOMAIN_NAME]" at bounding box center [375, 297] width 219 height 10
click at [334, 296] on link "[URL][DOMAIN_NAME]" at bounding box center [300, 296] width 68 height 7
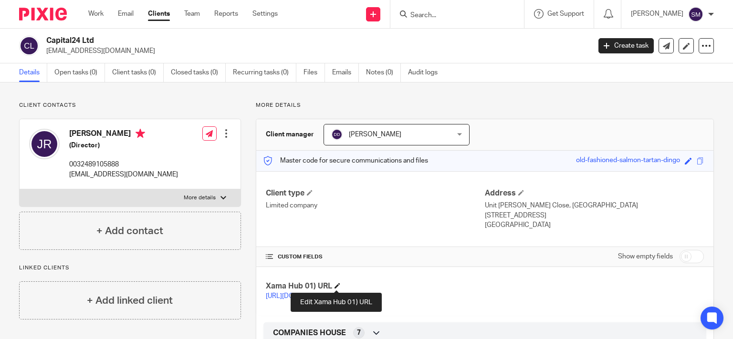
click at [338, 286] on span at bounding box center [337, 286] width 6 height 6
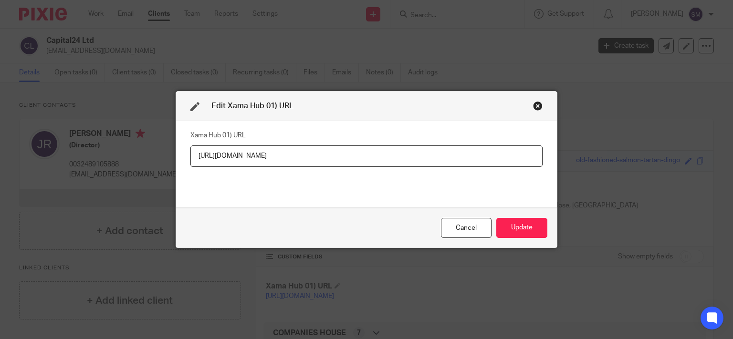
drag, startPoint x: 507, startPoint y: 156, endPoint x: 93, endPoint y: 150, distance: 413.7
click at [190, 154] on input "[URL][DOMAIN_NAME]" at bounding box center [366, 156] width 352 height 21
type input "[URL][DOMAIN_NAME]"
click at [512, 230] on button "Update" at bounding box center [521, 228] width 51 height 21
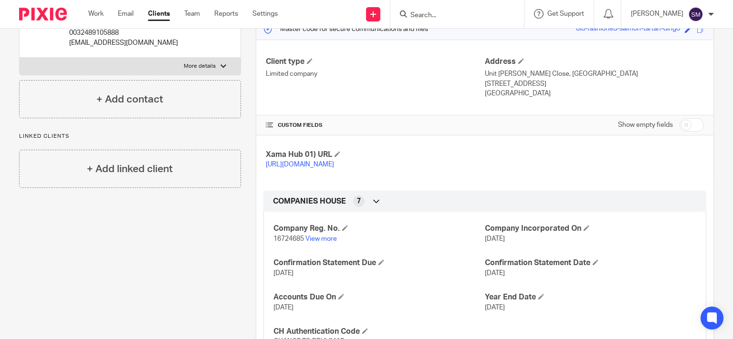
scroll to position [183, 0]
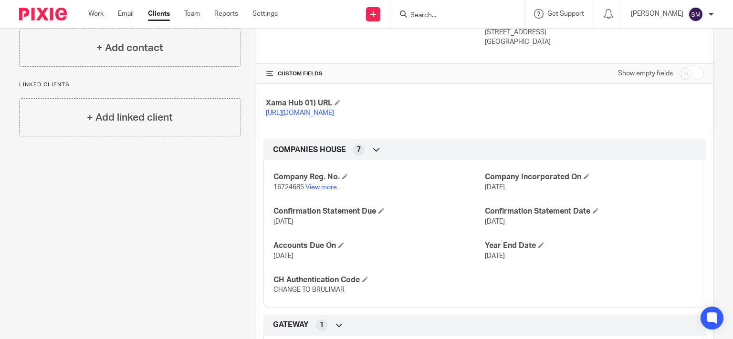
click at [326, 191] on link "View more" at bounding box center [320, 187] width 31 height 7
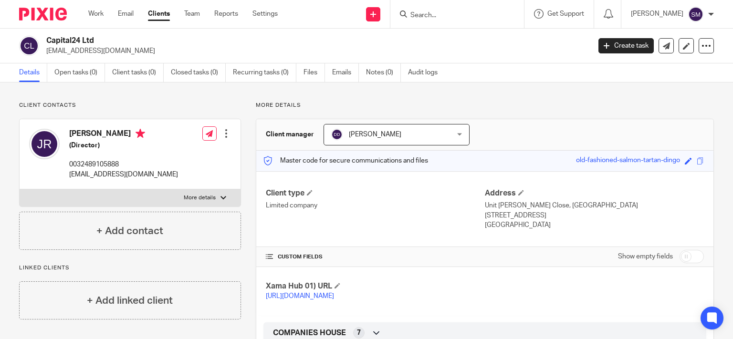
drag, startPoint x: 112, startPoint y: 135, endPoint x: 58, endPoint y: 134, distance: 53.4
click at [58, 134] on div "Jacob Rand (Director) 0032489105888 jjrandbe@gmail.com" at bounding box center [103, 154] width 149 height 60
copy div "Jacob Rand"
click at [104, 174] on p "jjrandbe@gmail.com" at bounding box center [123, 175] width 109 height 10
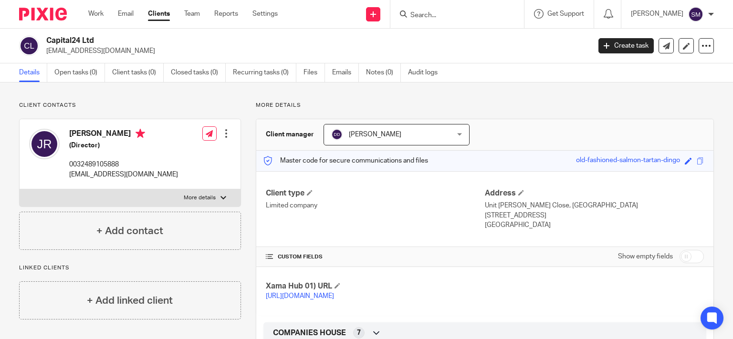
click at [104, 174] on p "jjrandbe@gmail.com" at bounding box center [123, 175] width 109 height 10
drag, startPoint x: 111, startPoint y: 135, endPoint x: 68, endPoint y: 128, distance: 43.5
click at [68, 128] on div "Jacob Rand (Director) 0032489105888 jjrandbe@gmail.com" at bounding box center [103, 154] width 149 height 60
click at [150, 193] on label "More details" at bounding box center [130, 197] width 221 height 17
click at [20, 189] on input "More details" at bounding box center [19, 189] width 0 height 0
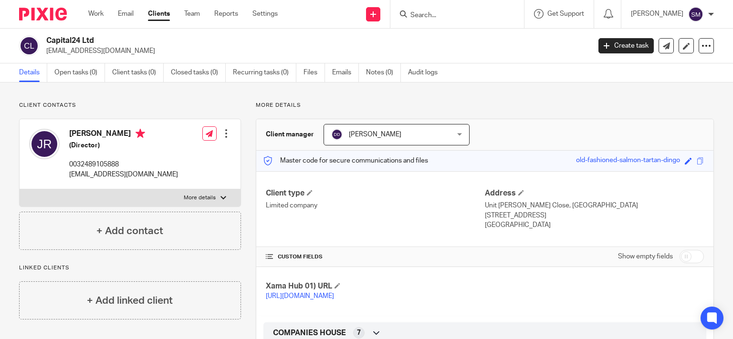
checkbox input "true"
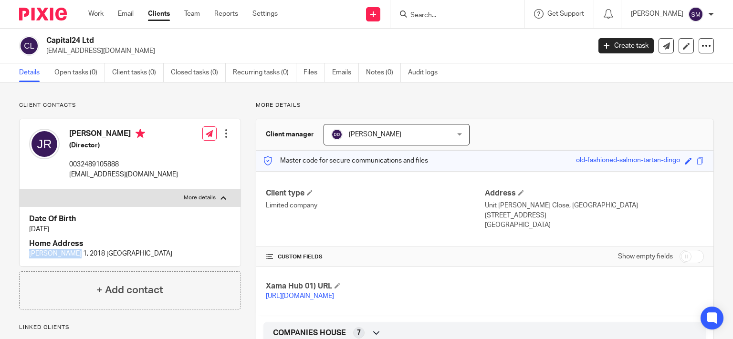
drag, startPoint x: 74, startPoint y: 253, endPoint x: 43, endPoint y: 256, distance: 31.6
click at [20, 253] on div "Date Of Birth 26 Jun 1990 Home Address VAN EYCKLEI 1, 2018 ANTWERPEN" at bounding box center [130, 237] width 221 height 60
copy p "VAN EYCKLEI 1"
drag, startPoint x: 148, startPoint y: 253, endPoint x: 87, endPoint y: 251, distance: 60.6
click at [78, 251] on p "VAN EYCKLEI 1, 2018 ANTWERPEN" at bounding box center [130, 254] width 202 height 10
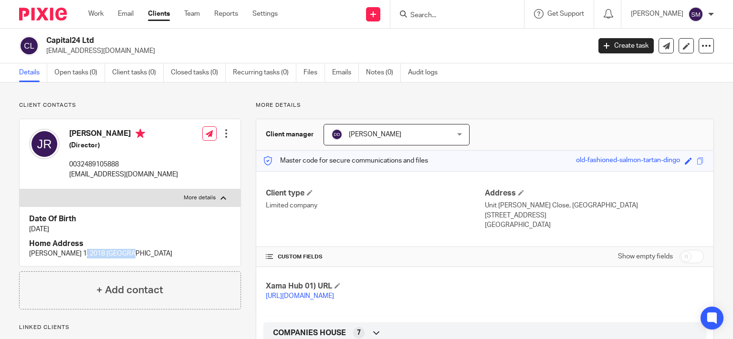
copy p "2018 ANTWERPEN"
click at [233, 9] on div "Work Email Clients Team Reports Settings Work Email Clients Team Reports Settin…" at bounding box center [185, 14] width 213 height 28
click at [234, 10] on link "Reports" at bounding box center [226, 14] width 24 height 10
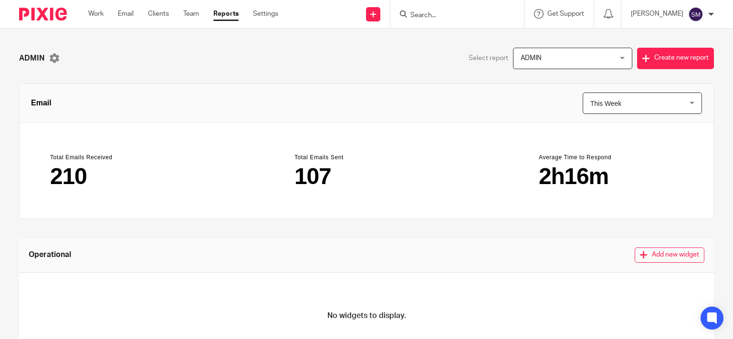
click at [537, 59] on span "ADMIN" at bounding box center [565, 58] width 89 height 20
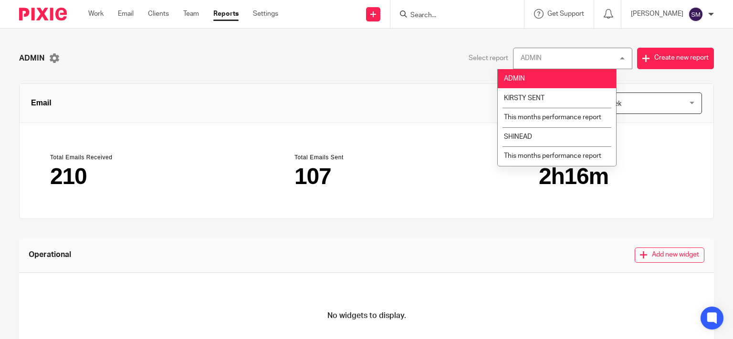
click at [638, 100] on span "This Week" at bounding box center [634, 103] width 89 height 21
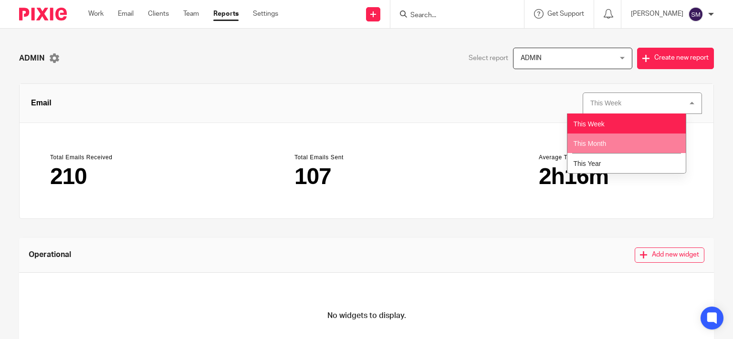
click at [617, 146] on li "This Month" at bounding box center [626, 144] width 118 height 20
